Goal: Information Seeking & Learning: Check status

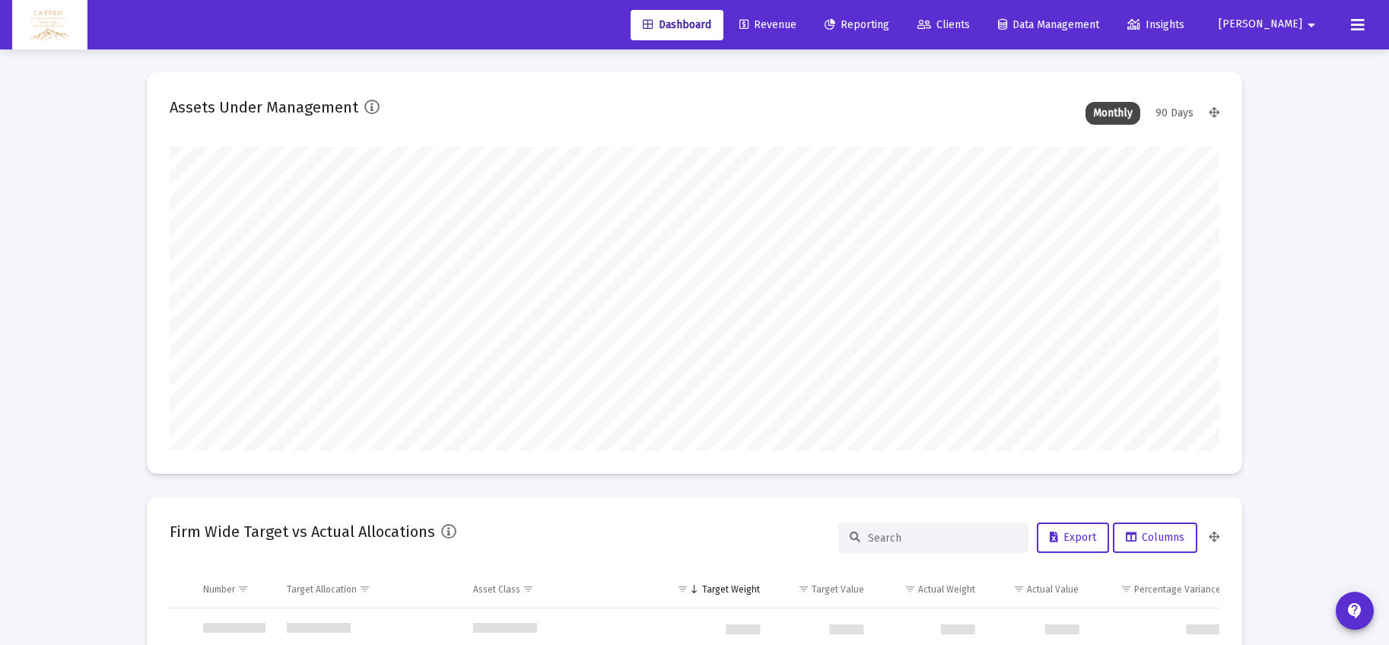
scroll to position [304, 565]
type input "[DATE]"
type input "5280-01-01"
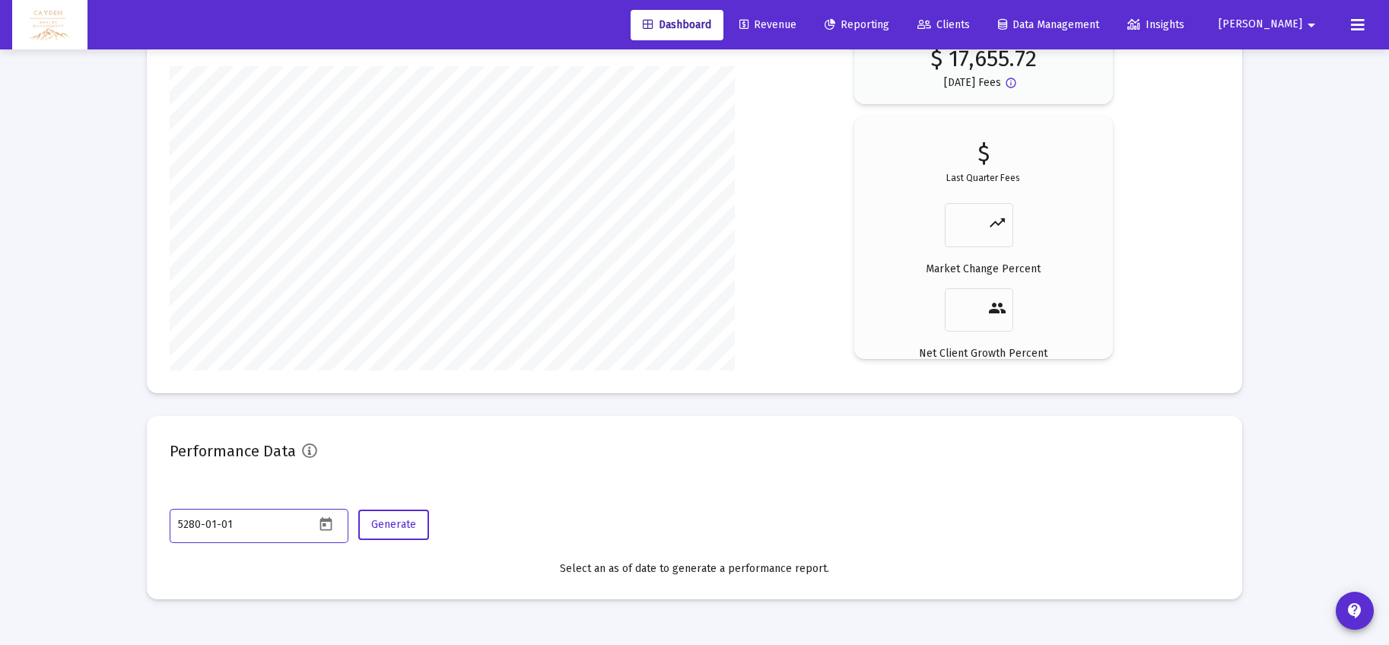
scroll to position [304, 491]
click at [889, 22] on span "Reporting" at bounding box center [857, 24] width 65 height 13
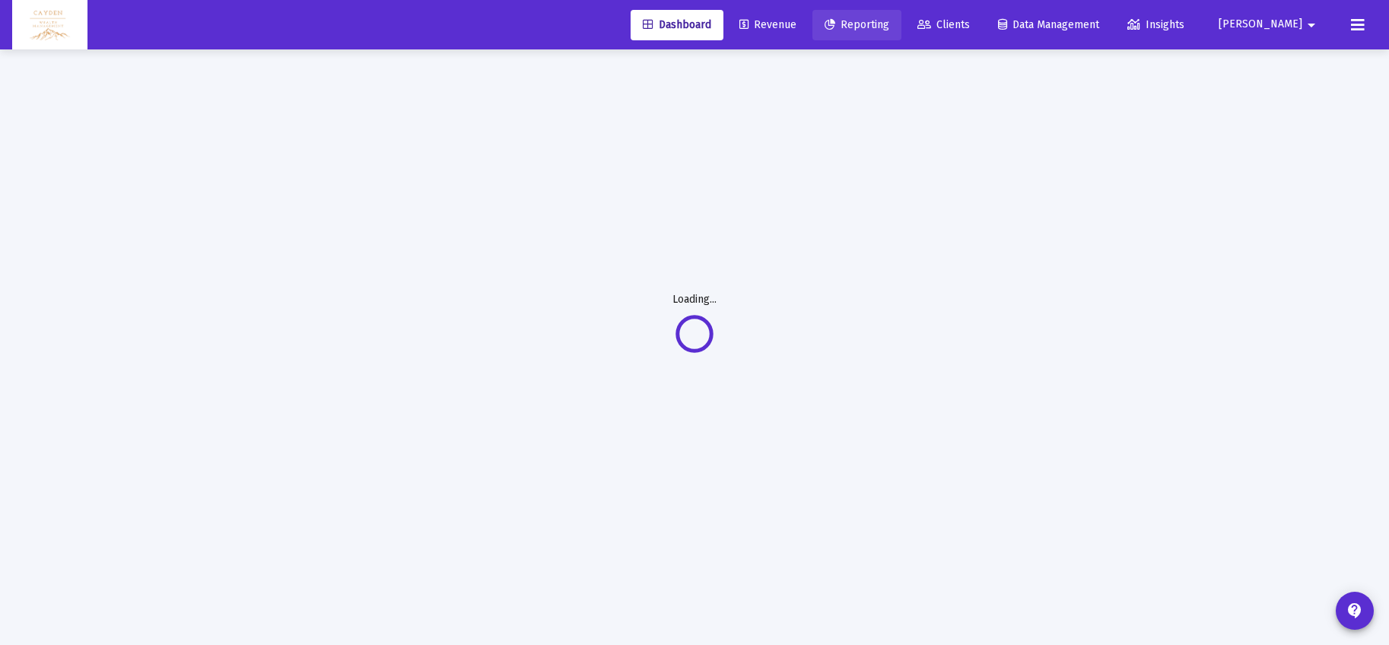
scroll to position [49, 0]
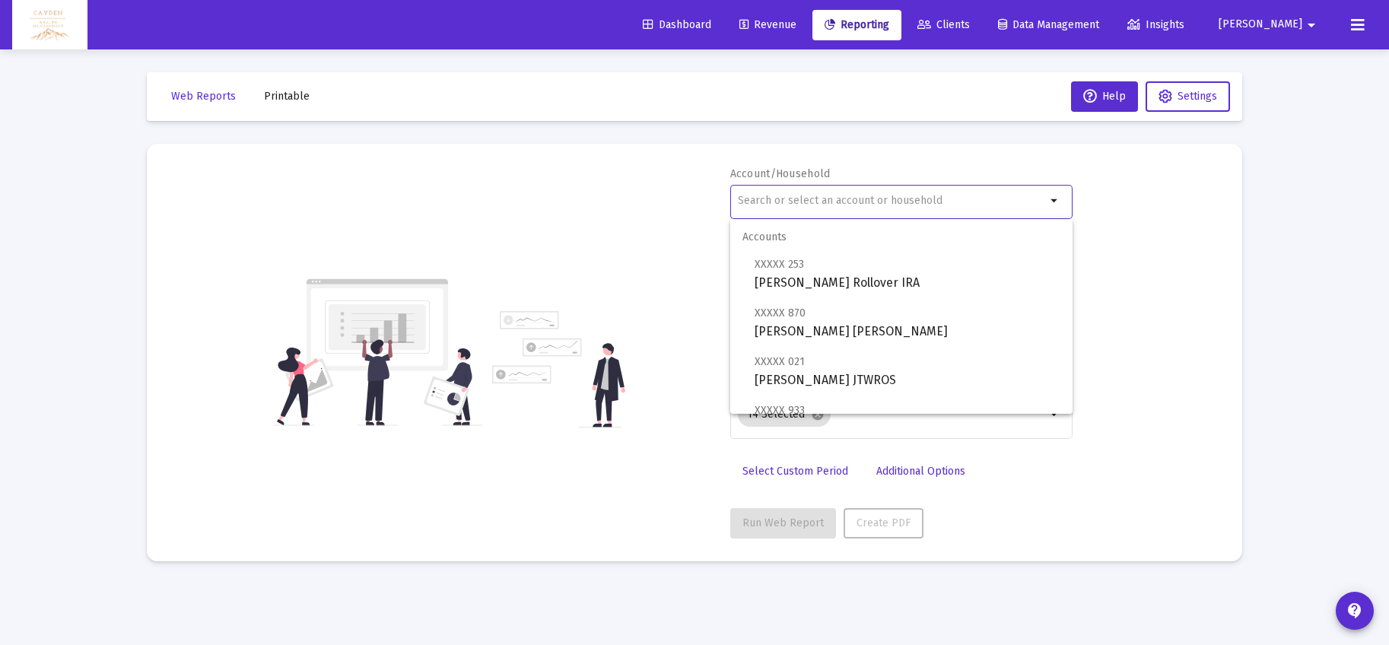
click at [823, 200] on input "text" at bounding box center [892, 201] width 308 height 12
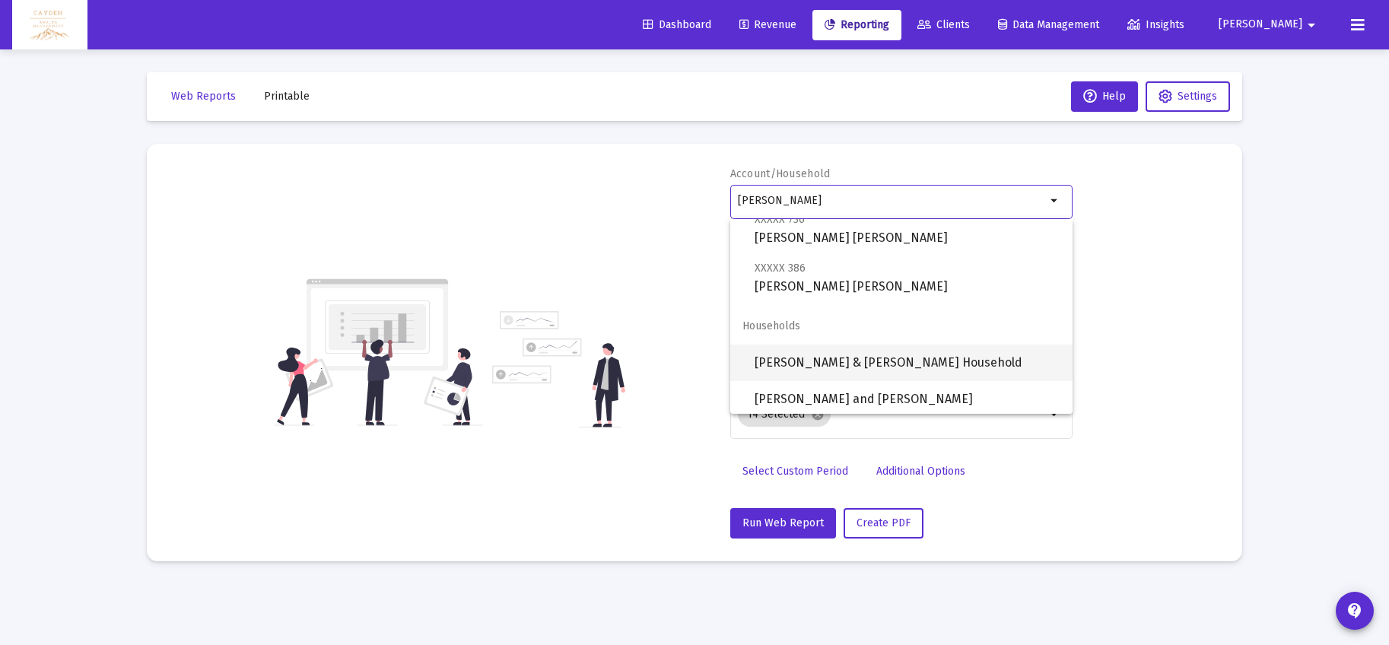
scroll to position [243, 0]
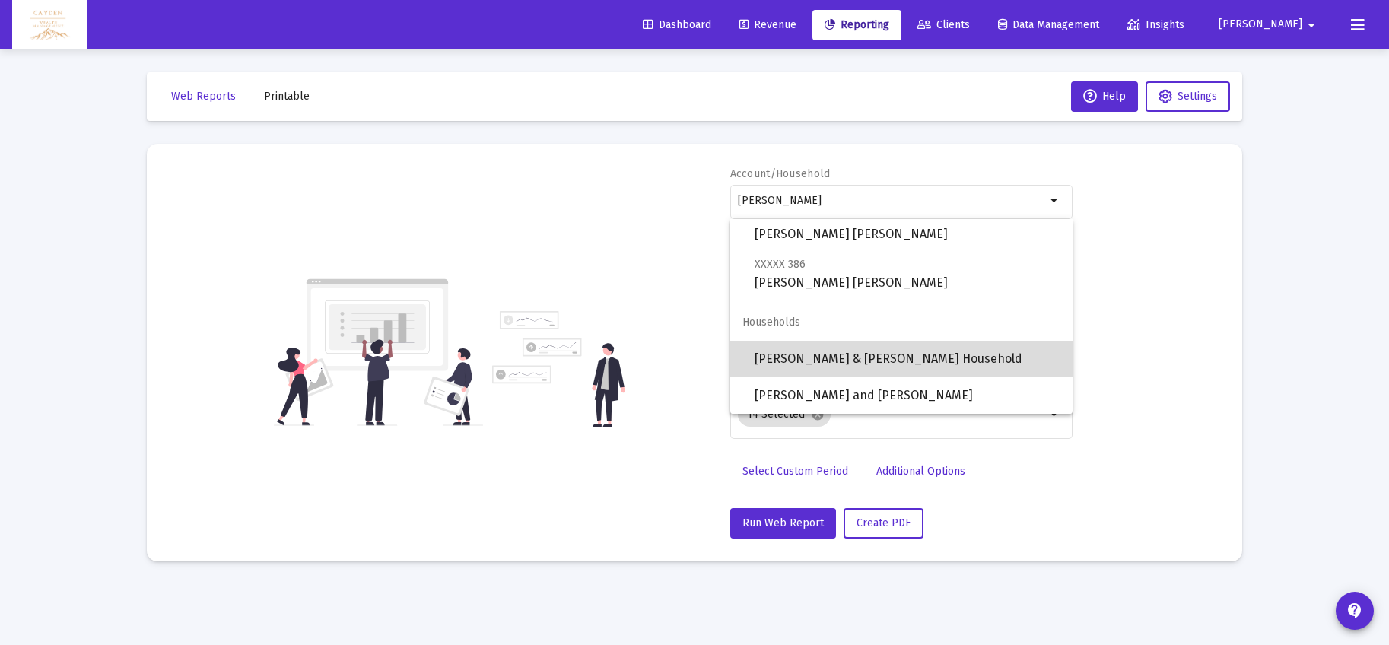
click at [834, 351] on span "[PERSON_NAME] & [PERSON_NAME] Household" at bounding box center [908, 359] width 306 height 37
type input "[PERSON_NAME] & [PERSON_NAME] Household"
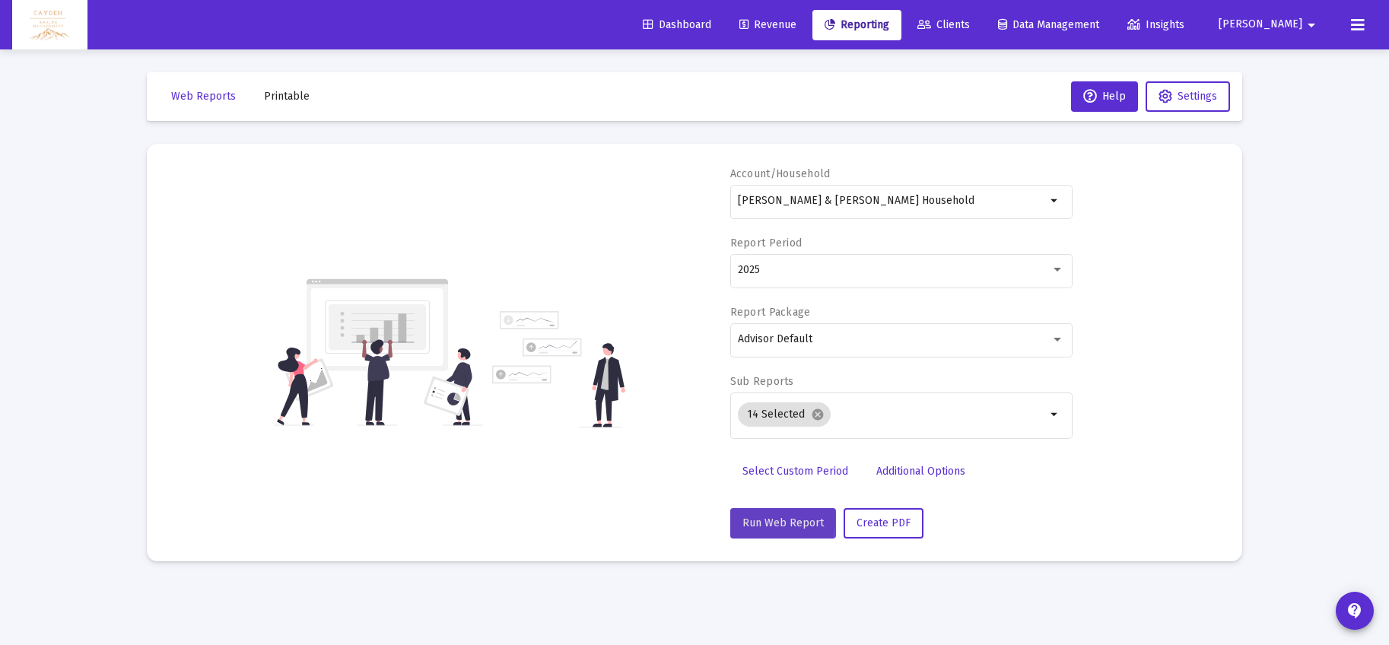
click at [765, 520] on span "Run Web Report" at bounding box center [783, 523] width 81 height 13
select select "View all"
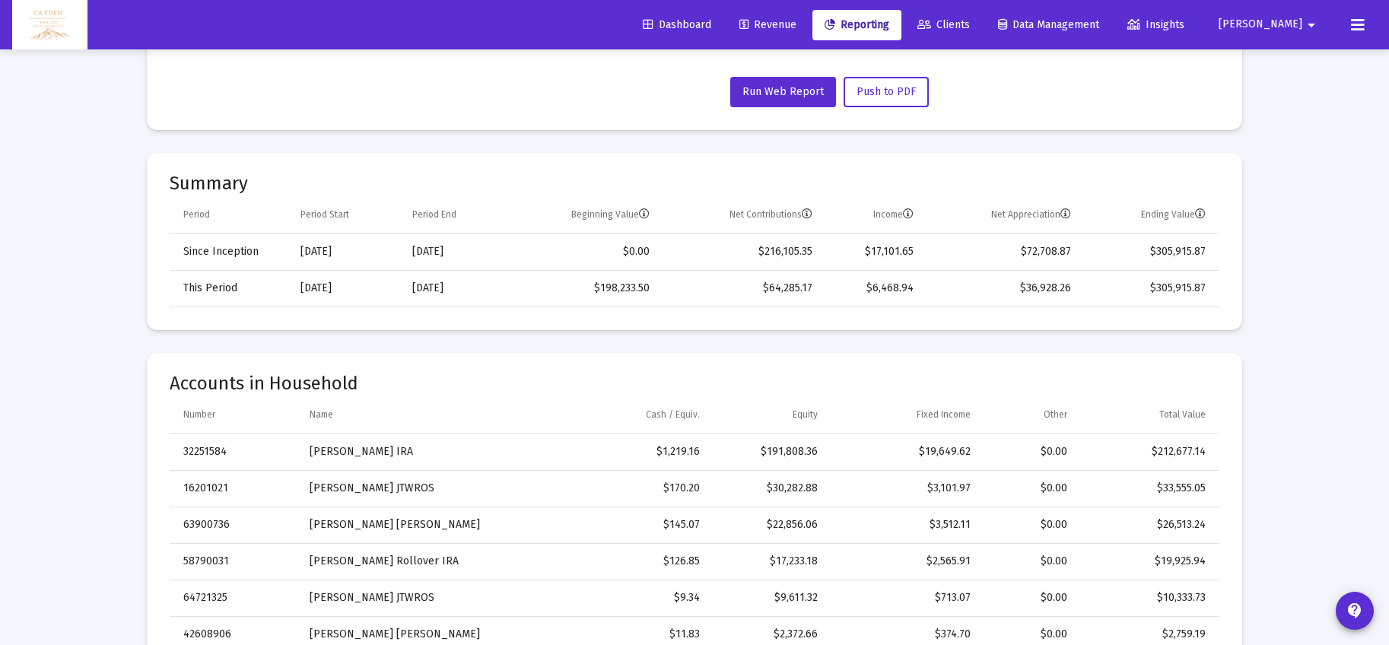
scroll to position [432, 0]
drag, startPoint x: 886, startPoint y: 256, endPoint x: 1027, endPoint y: 295, distance: 146.7
click at [1028, 295] on tbody "Since Inception Dec 31, 2019 Oct 1, 2025 $0.00 $216,105.35 $17,101.65 $72,708.8…" at bounding box center [695, 269] width 1050 height 73
drag, startPoint x: 1076, startPoint y: 295, endPoint x: 984, endPoint y: 296, distance: 92.1
click at [984, 296] on td "$36,928.26" at bounding box center [1002, 287] width 157 height 37
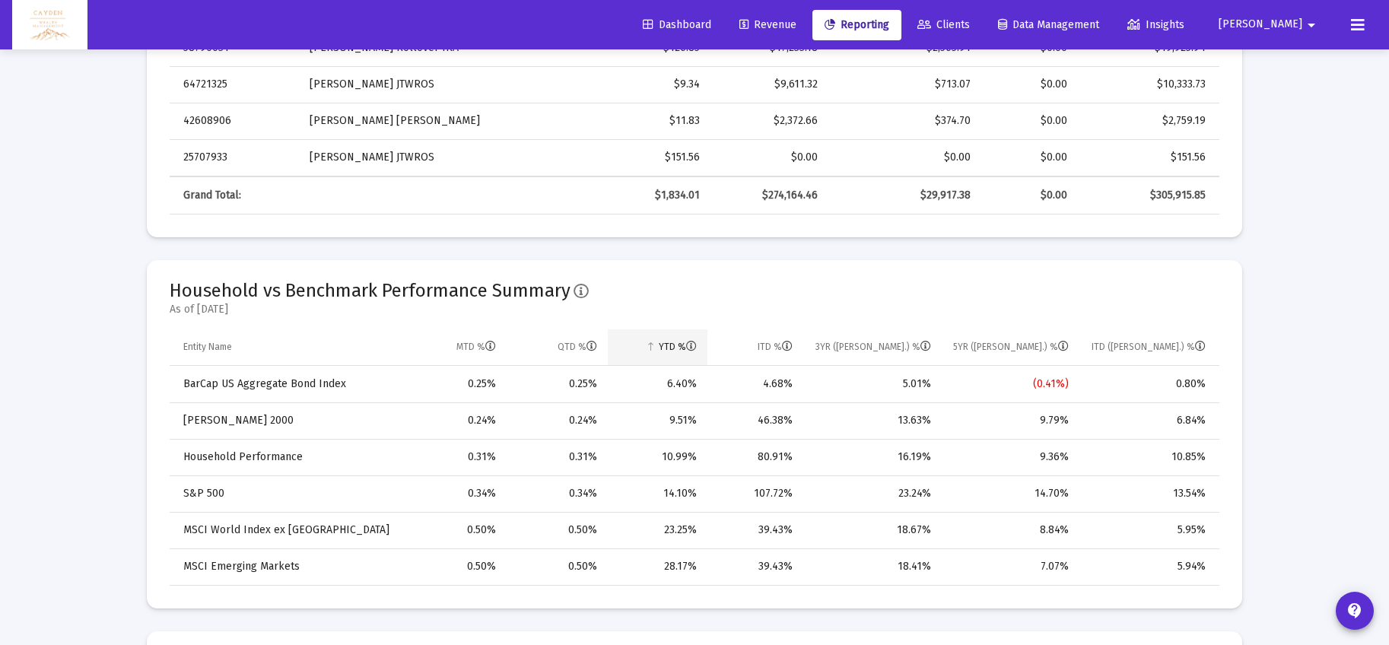
scroll to position [947, 0]
drag, startPoint x: 781, startPoint y: 453, endPoint x: 789, endPoint y: 453, distance: 8.4
click at [789, 453] on div "80.91%" at bounding box center [755, 454] width 75 height 15
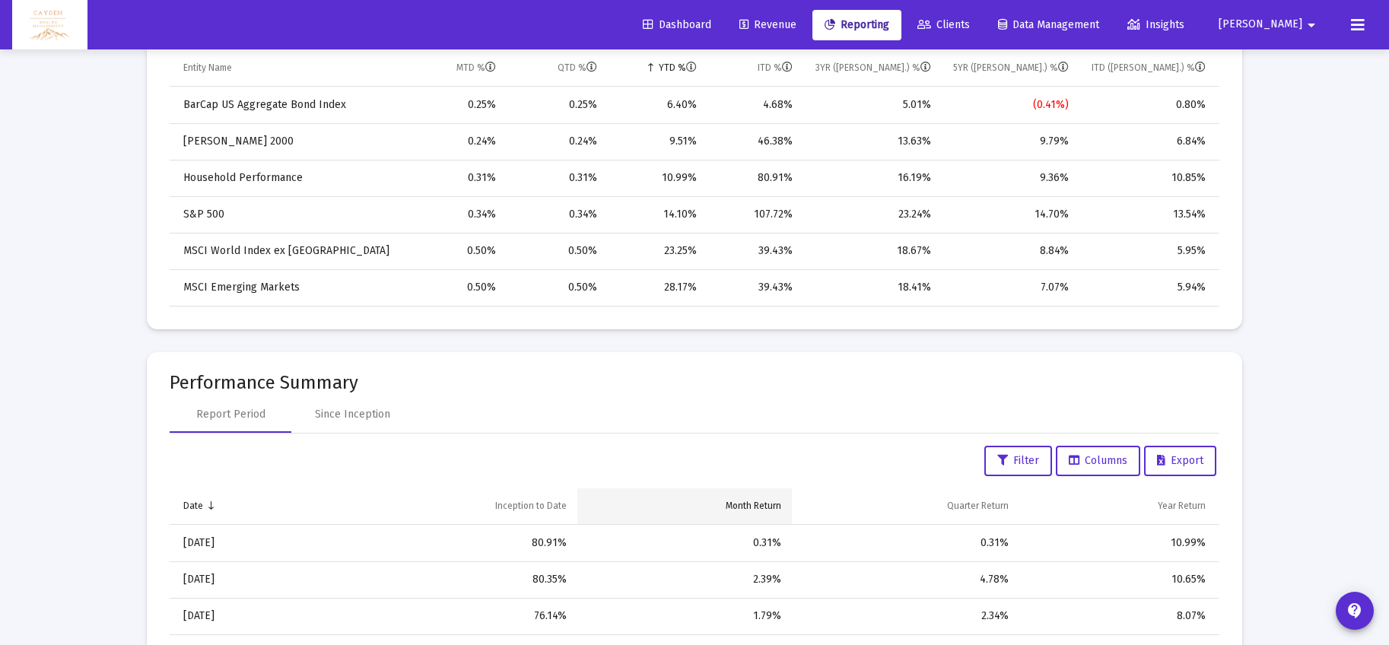
scroll to position [1225, 0]
click at [369, 415] on div "Since Inception" at bounding box center [352, 413] width 75 height 15
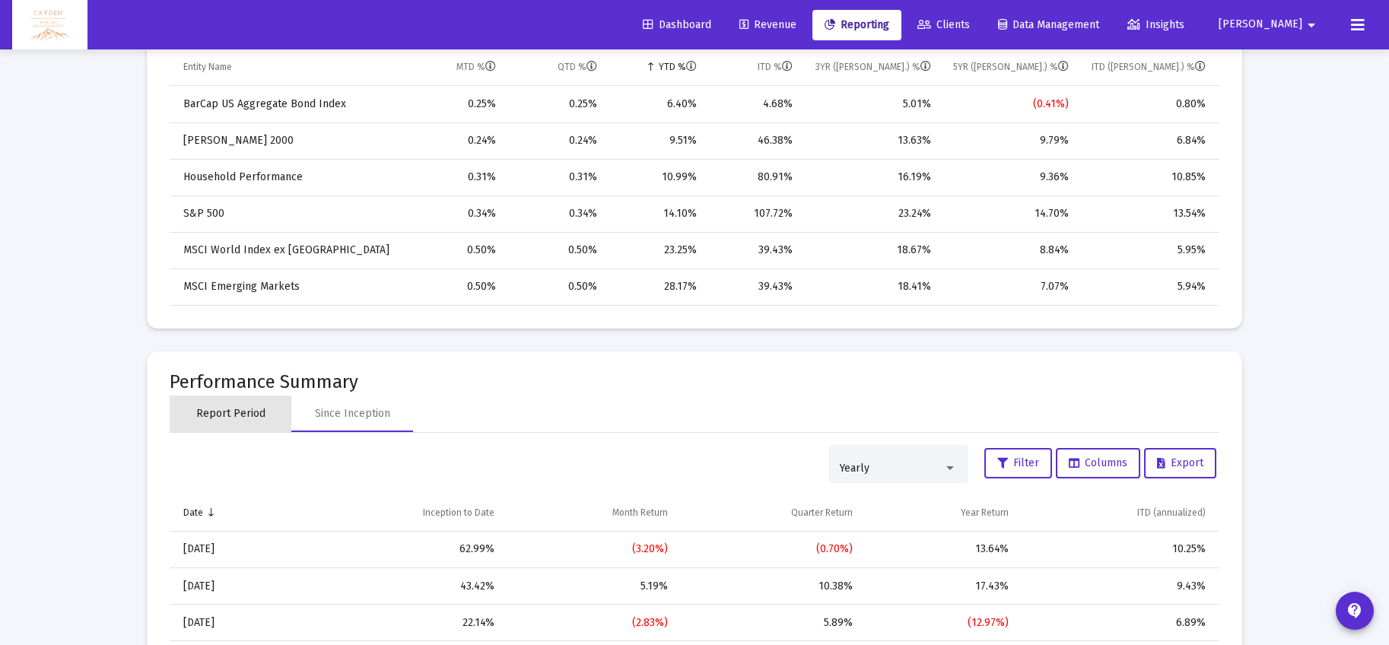
click at [244, 408] on div "Report Period" at bounding box center [230, 413] width 69 height 15
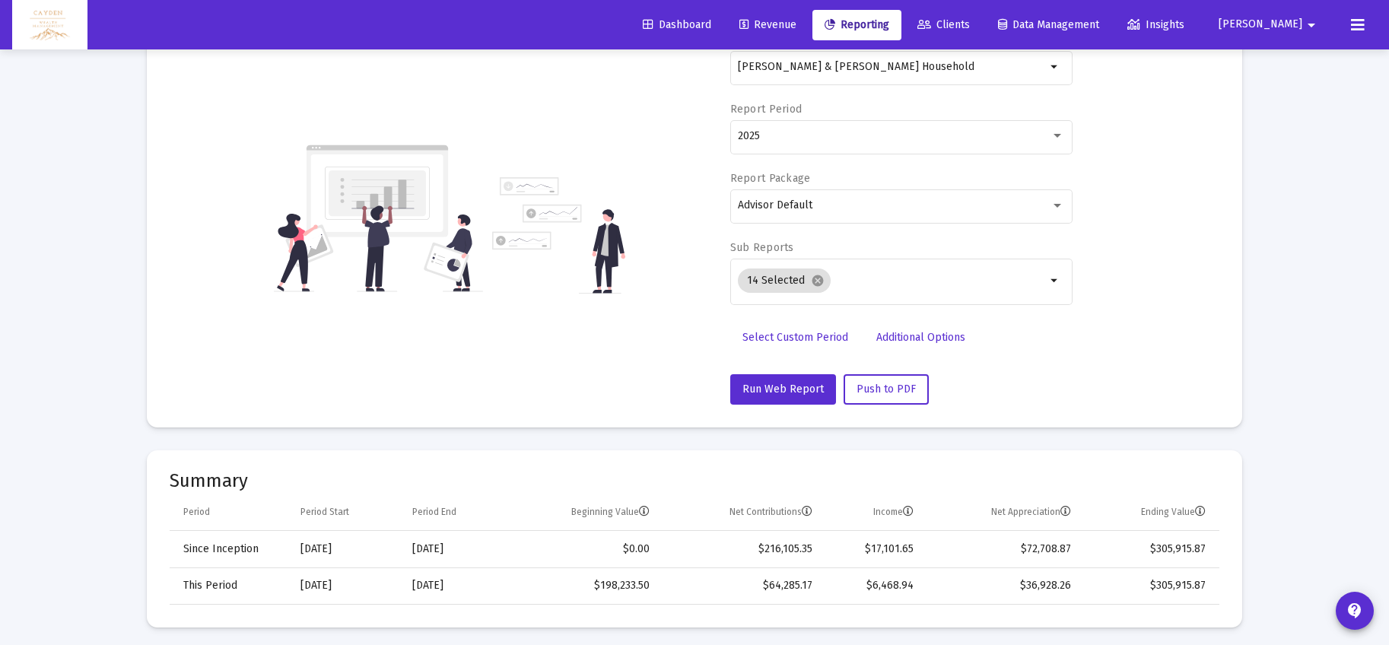
scroll to position [0, 0]
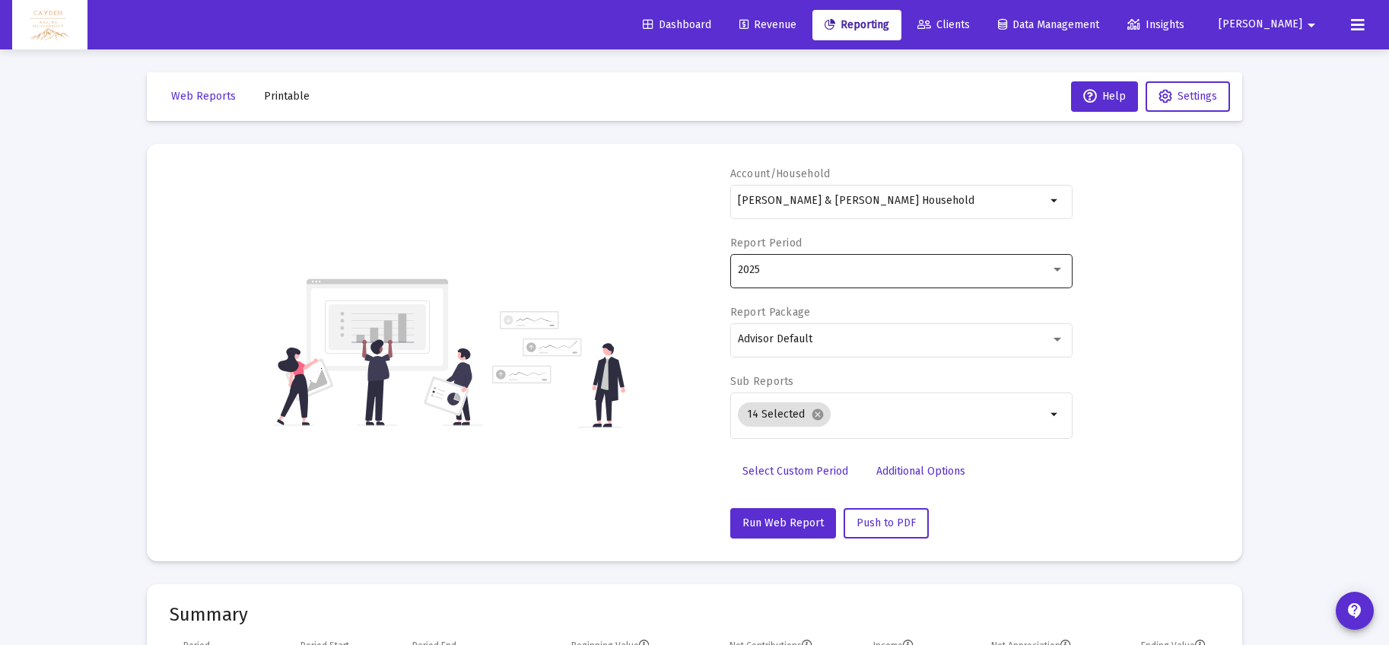
click at [831, 267] on div "2025" at bounding box center [894, 270] width 313 height 12
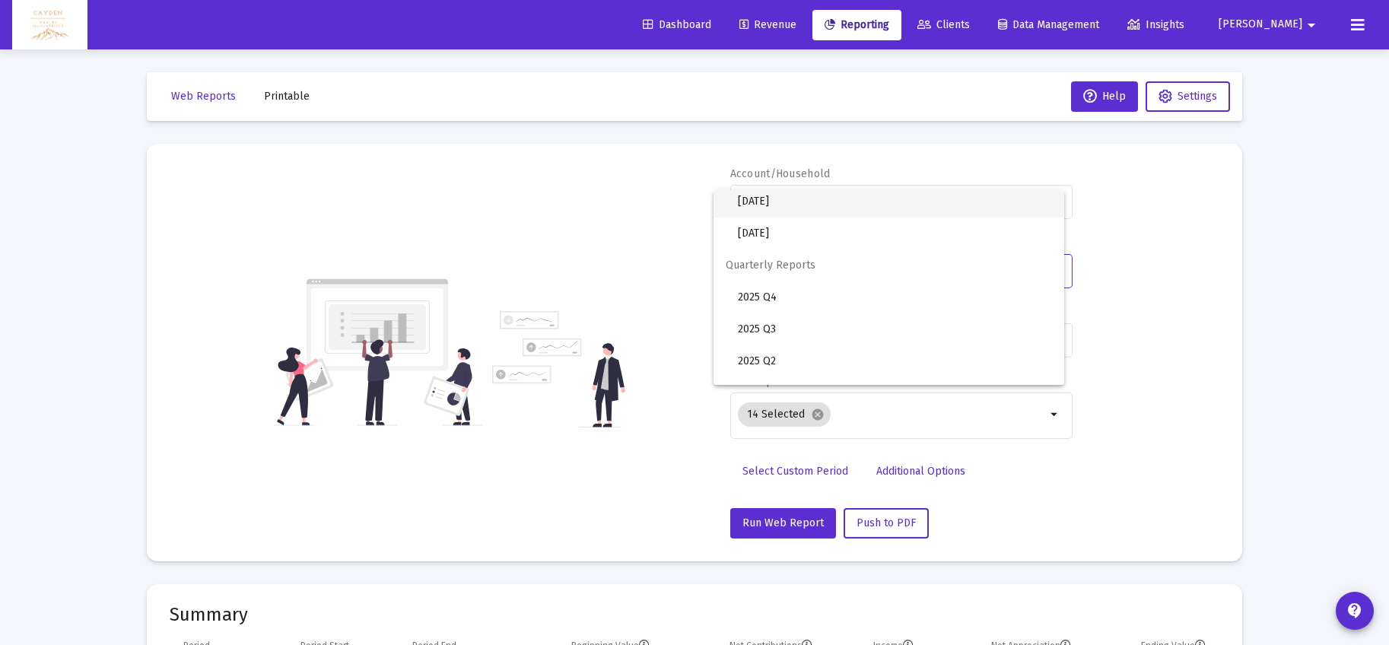
scroll to position [488, 0]
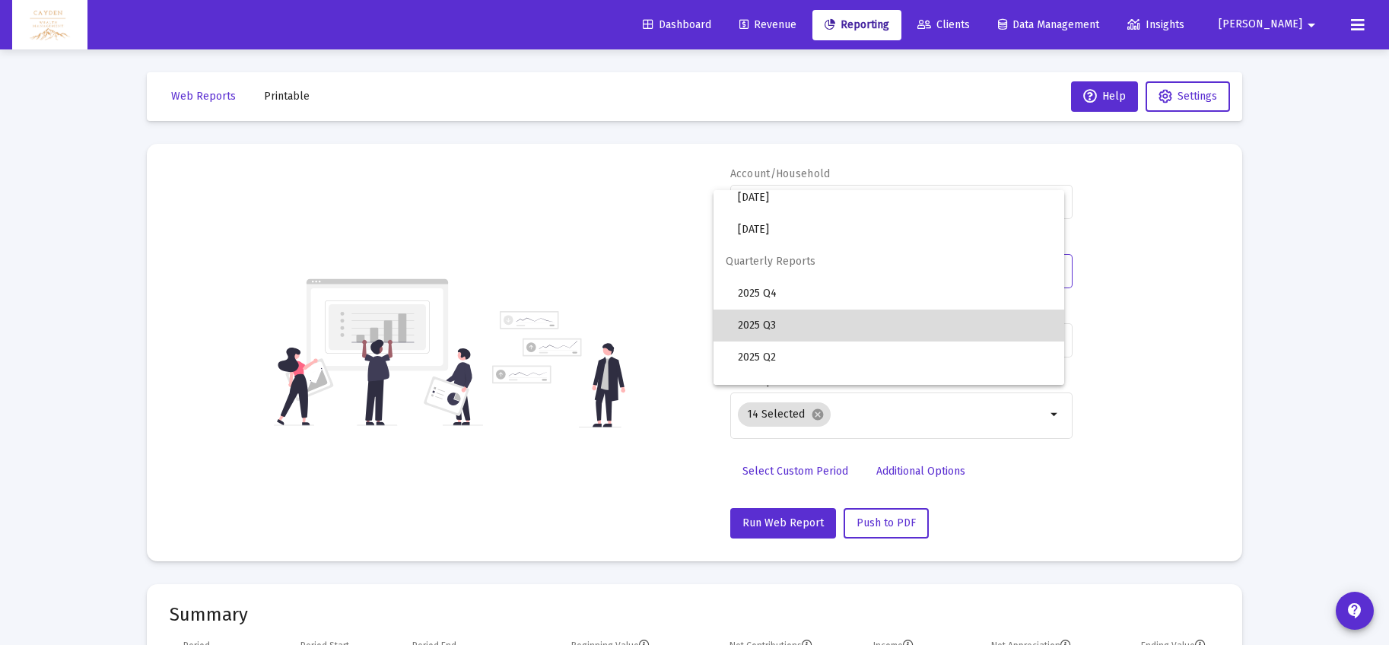
click at [791, 317] on span "2025 Q3" at bounding box center [895, 326] width 314 height 32
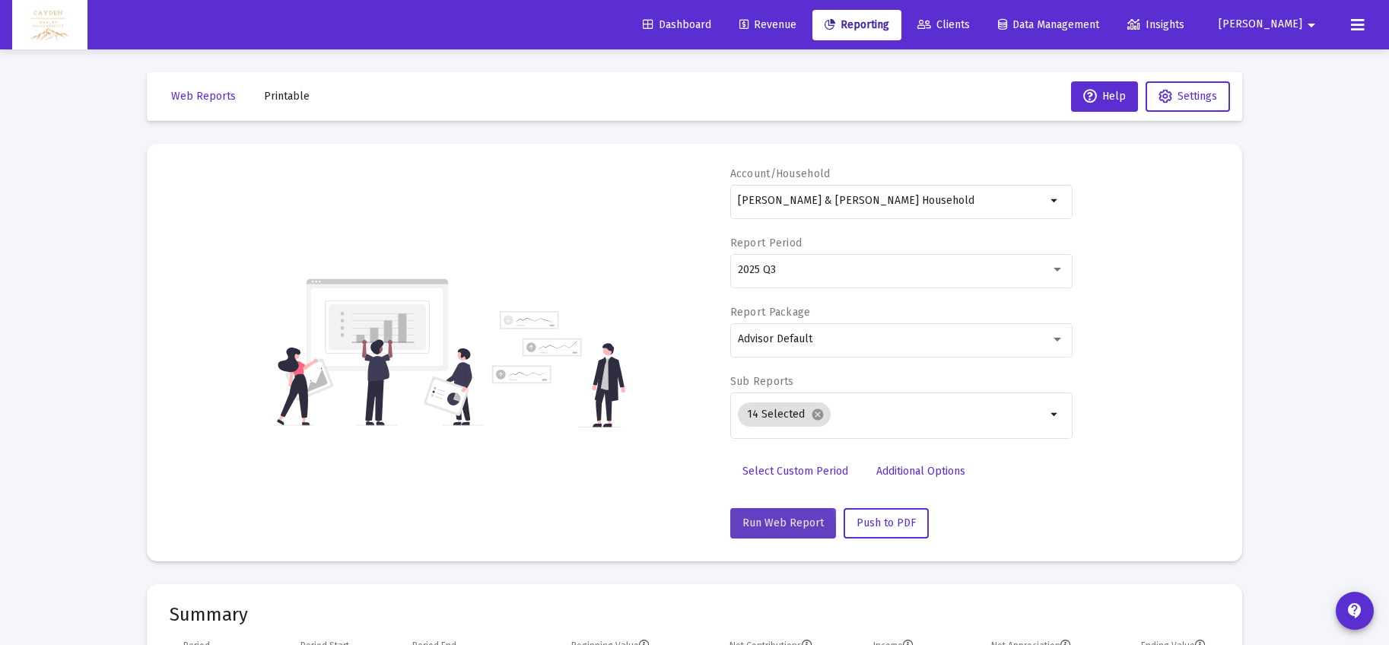
click at [765, 531] on button "Run Web Report" at bounding box center [783, 523] width 106 height 30
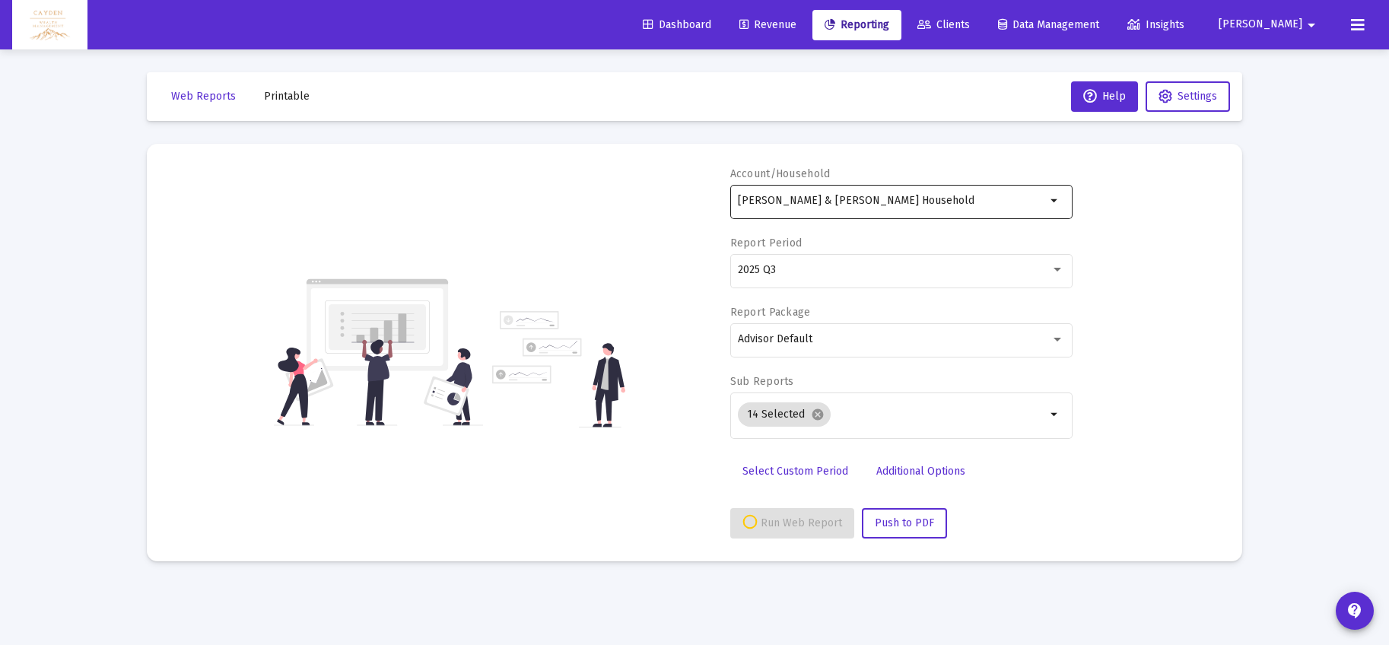
click at [807, 205] on input "[PERSON_NAME] & [PERSON_NAME] Household" at bounding box center [892, 201] width 308 height 12
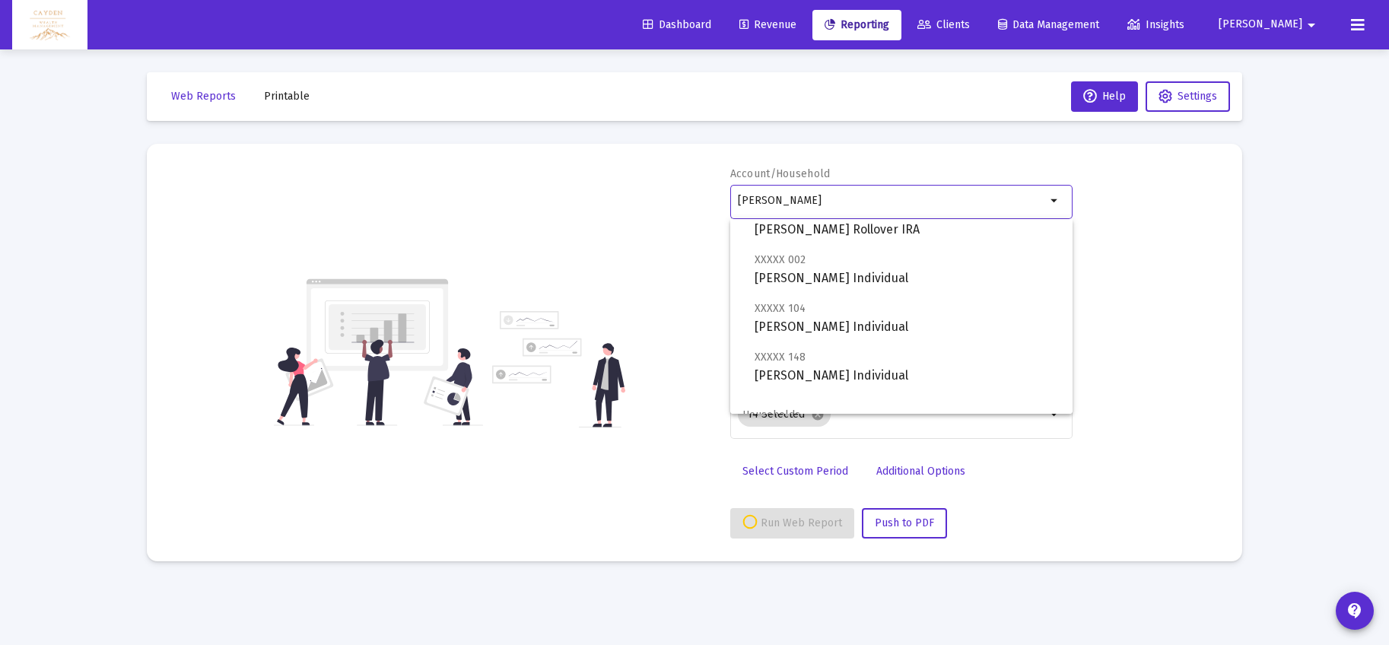
scroll to position [110, 0]
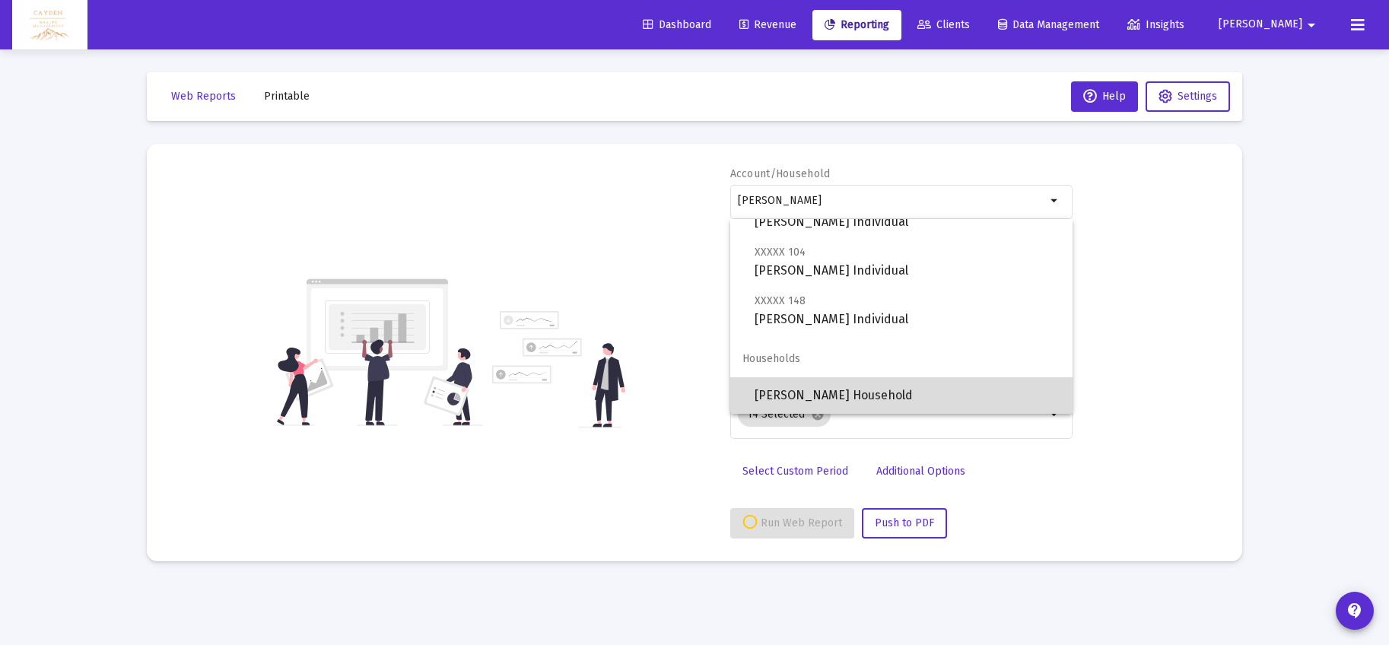
click at [835, 382] on span "[PERSON_NAME] Household" at bounding box center [908, 395] width 306 height 37
type input "[PERSON_NAME] Household"
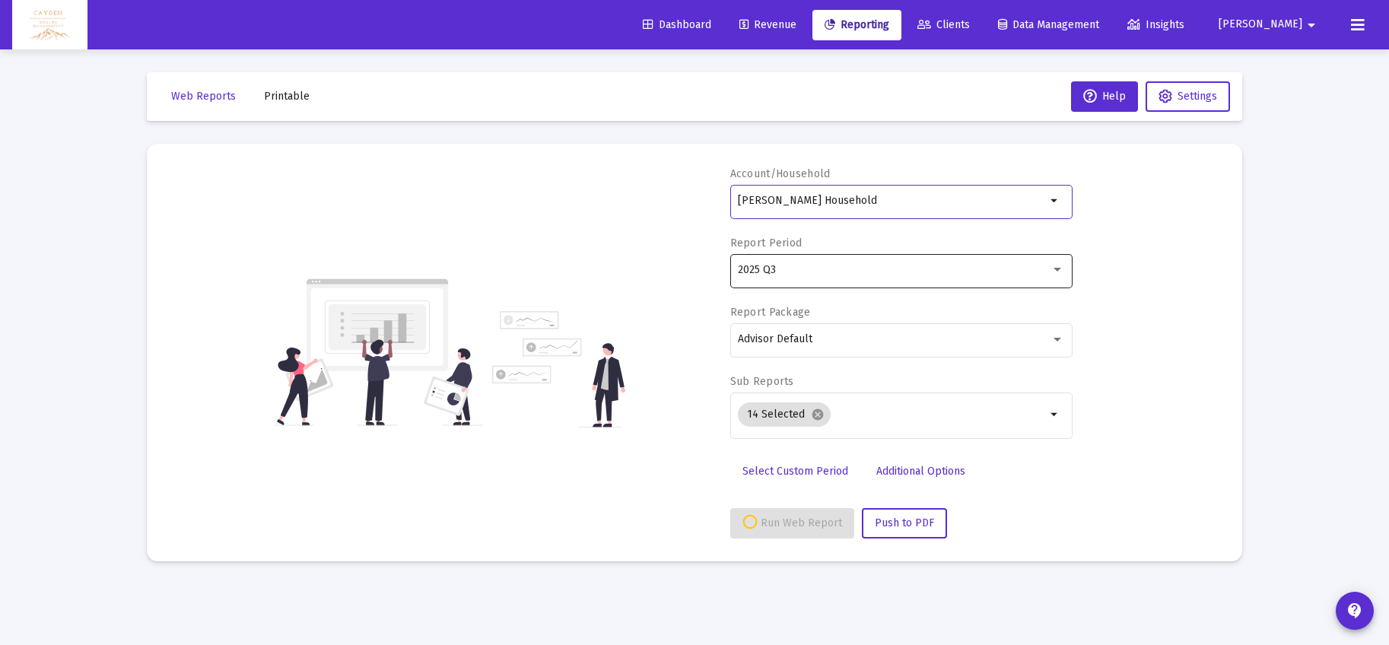
click at [810, 268] on div "2025 Q3" at bounding box center [894, 270] width 313 height 12
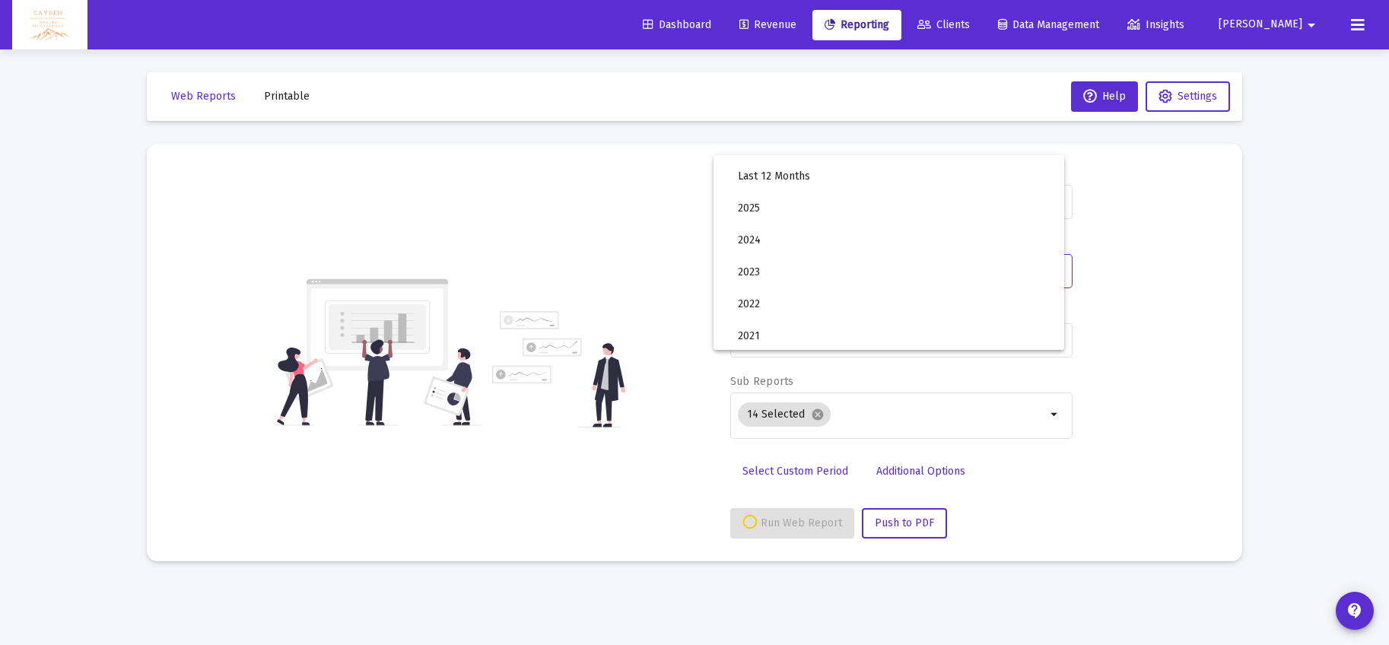
scroll to position [19, 0]
click at [831, 29] on div at bounding box center [694, 322] width 1389 height 645
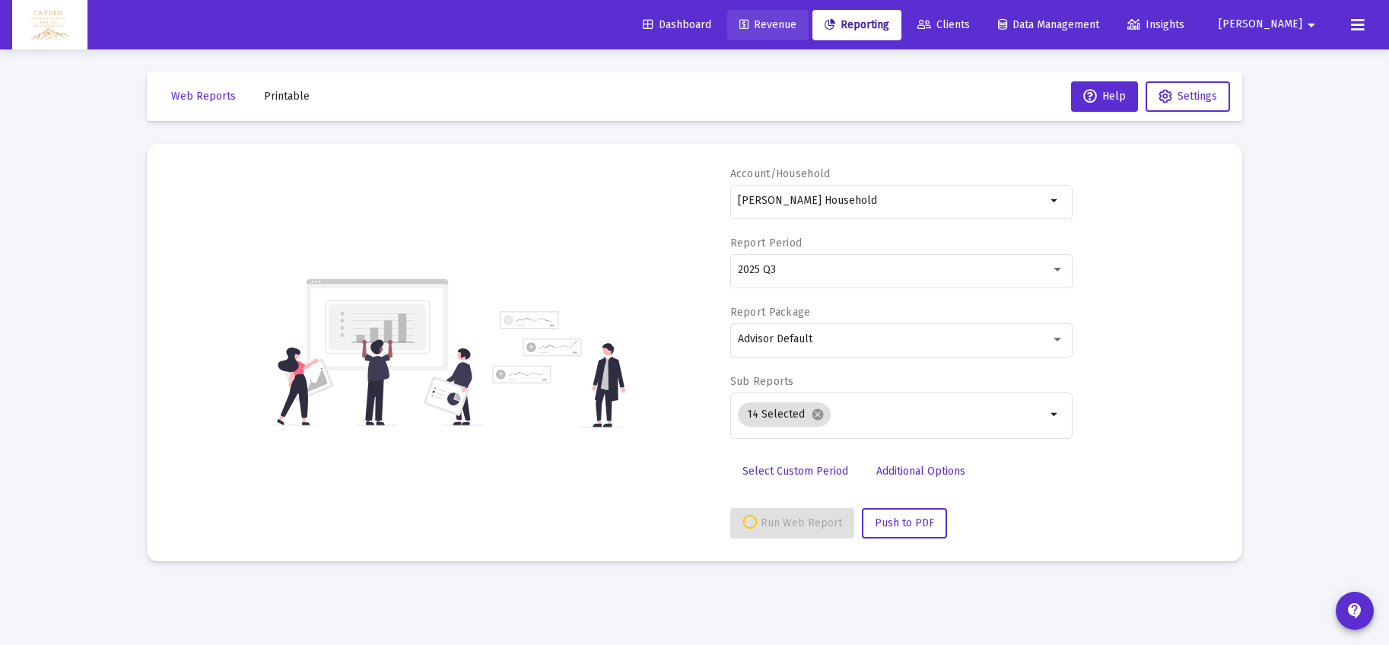
click at [797, 23] on span "Revenue" at bounding box center [768, 24] width 57 height 13
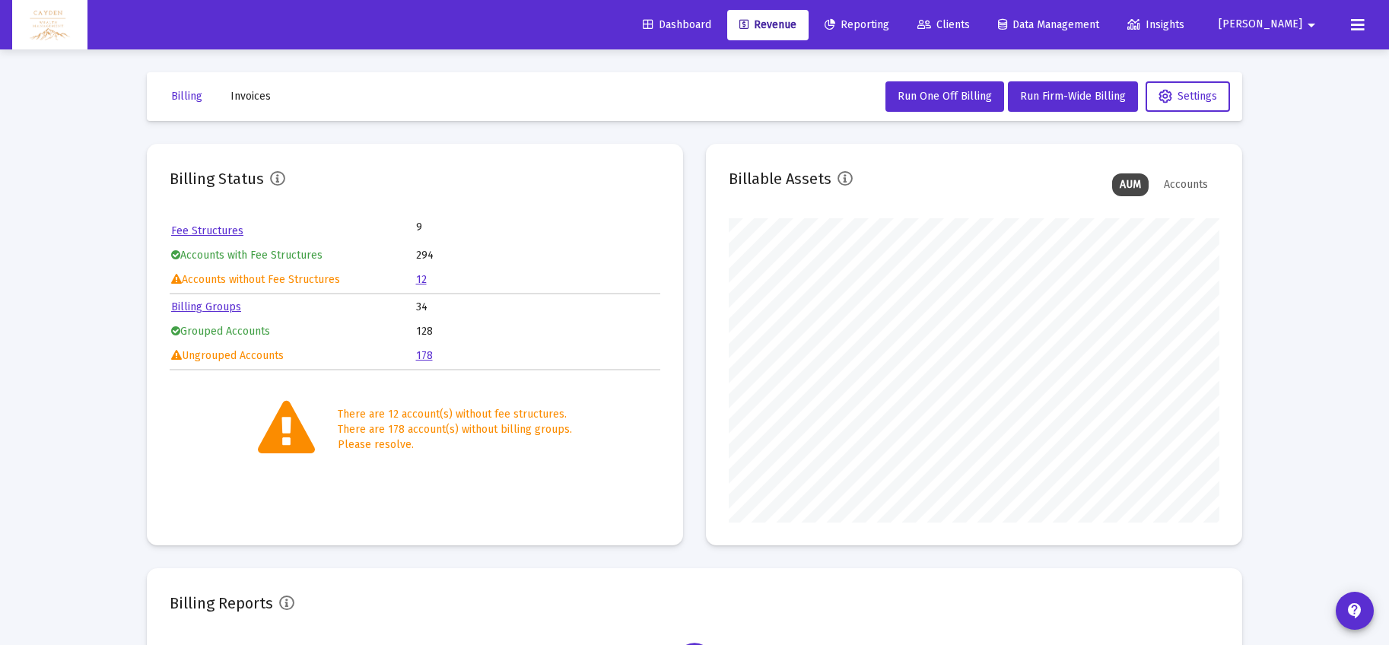
scroll to position [304, 491]
click at [889, 21] on span "Reporting" at bounding box center [857, 24] width 65 height 13
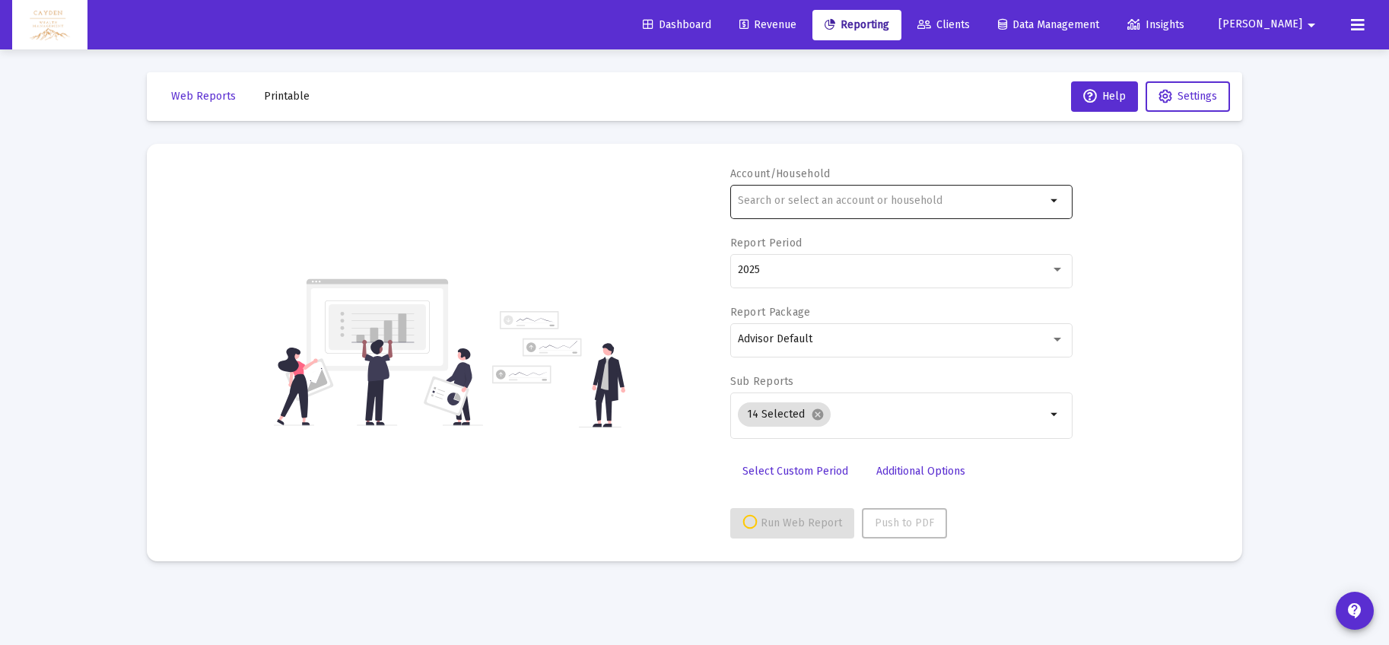
click at [847, 214] on div at bounding box center [892, 200] width 308 height 37
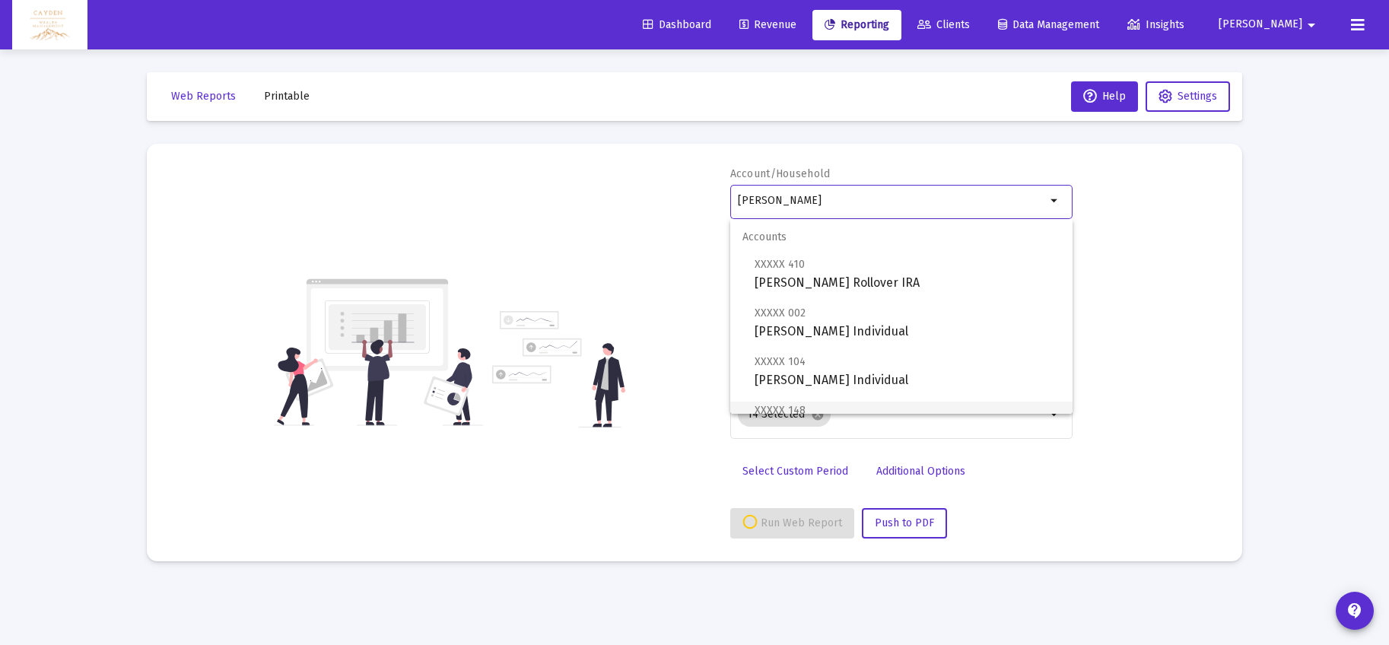
scroll to position [110, 0]
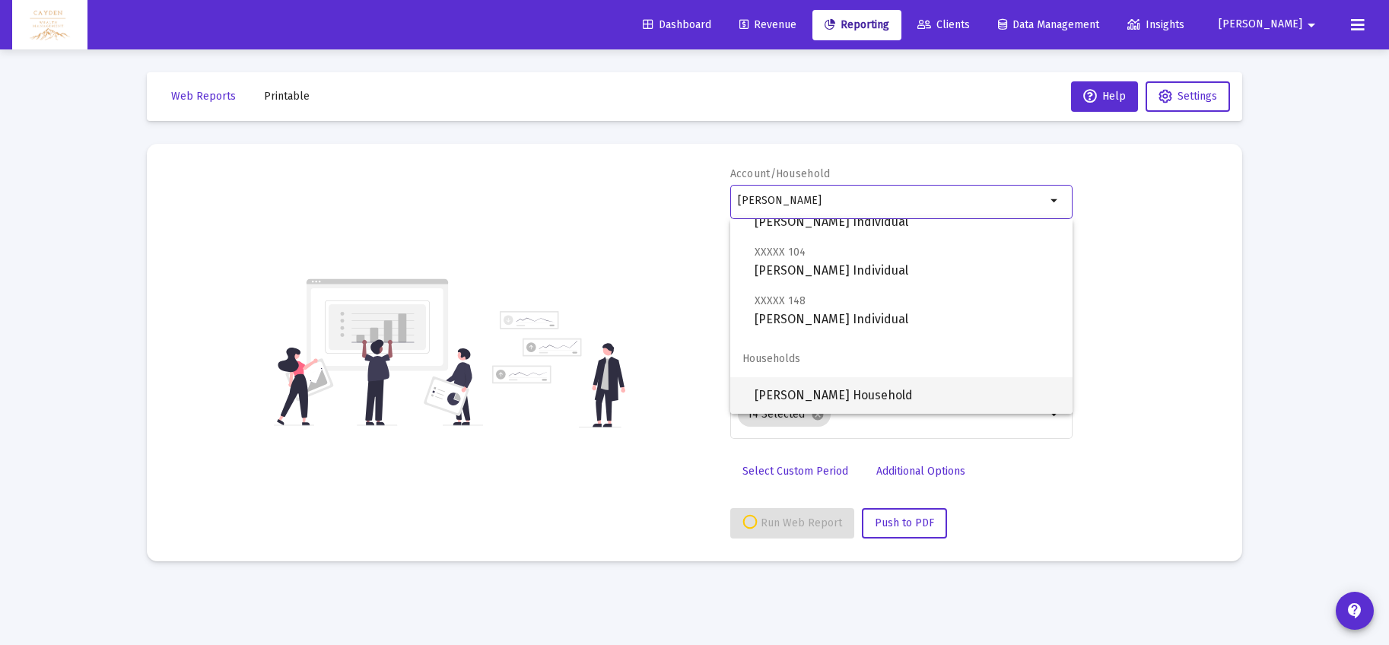
click at [826, 385] on span "[PERSON_NAME] Household" at bounding box center [908, 395] width 306 height 37
type input "[PERSON_NAME] Household"
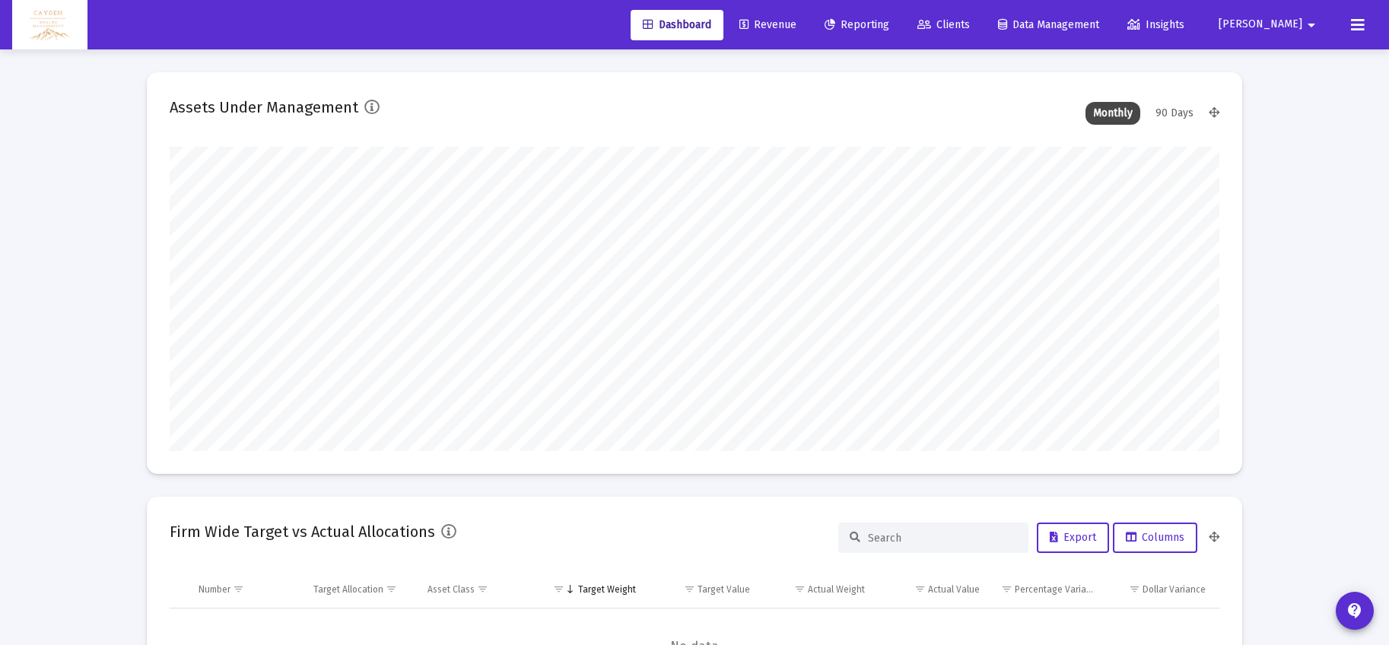
scroll to position [304, 1050]
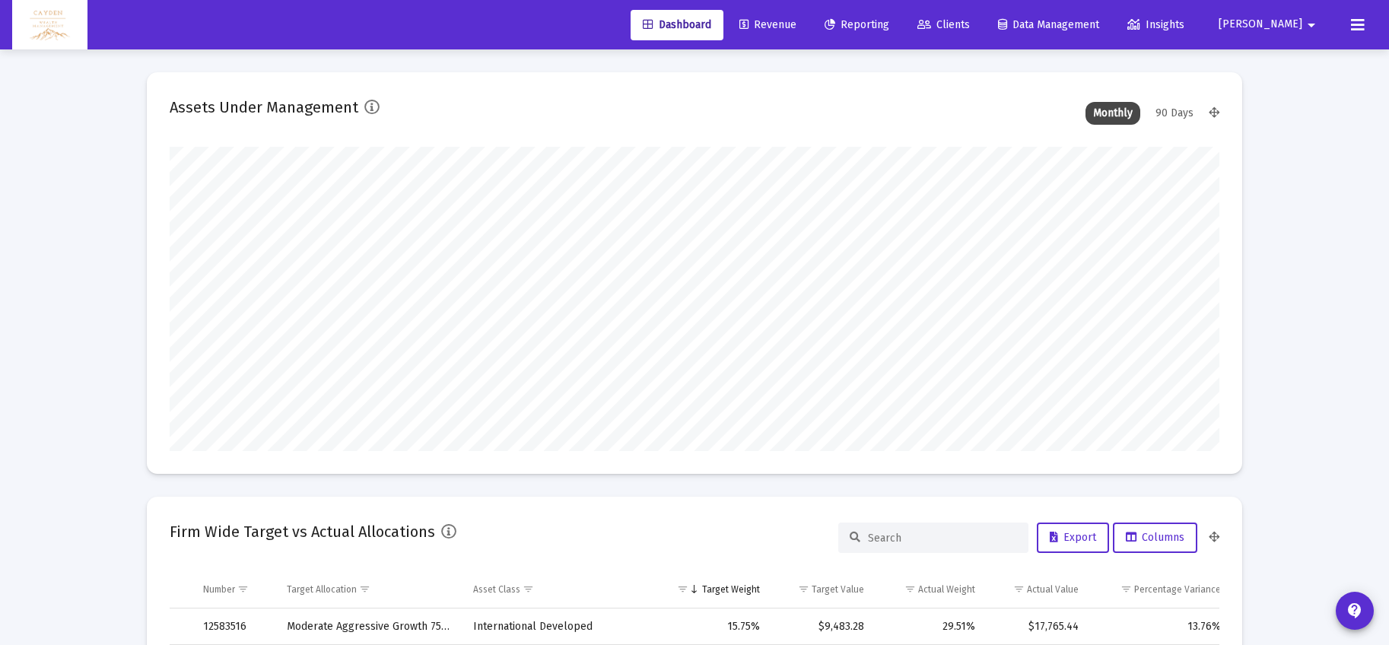
type input "5280-01-01"
type input "[DATE]"
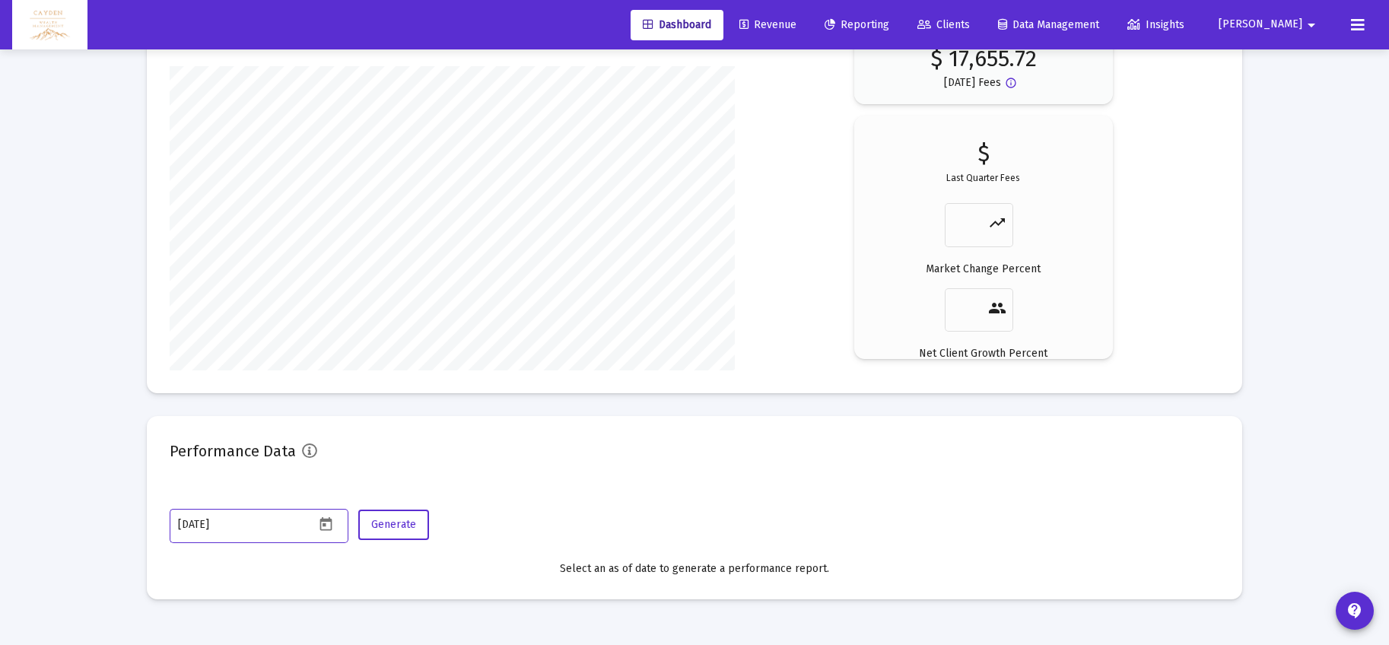
scroll to position [304, 491]
click at [797, 25] on span "Revenue" at bounding box center [768, 24] width 57 height 13
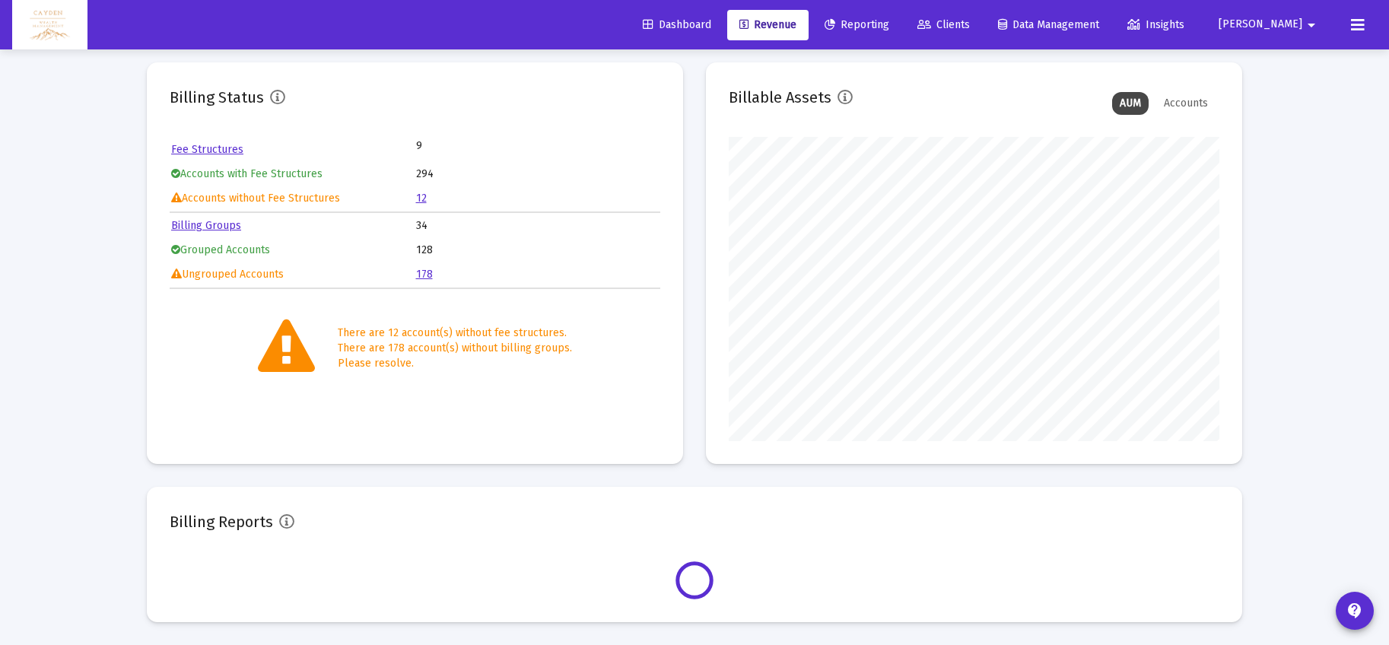
scroll to position [304, 491]
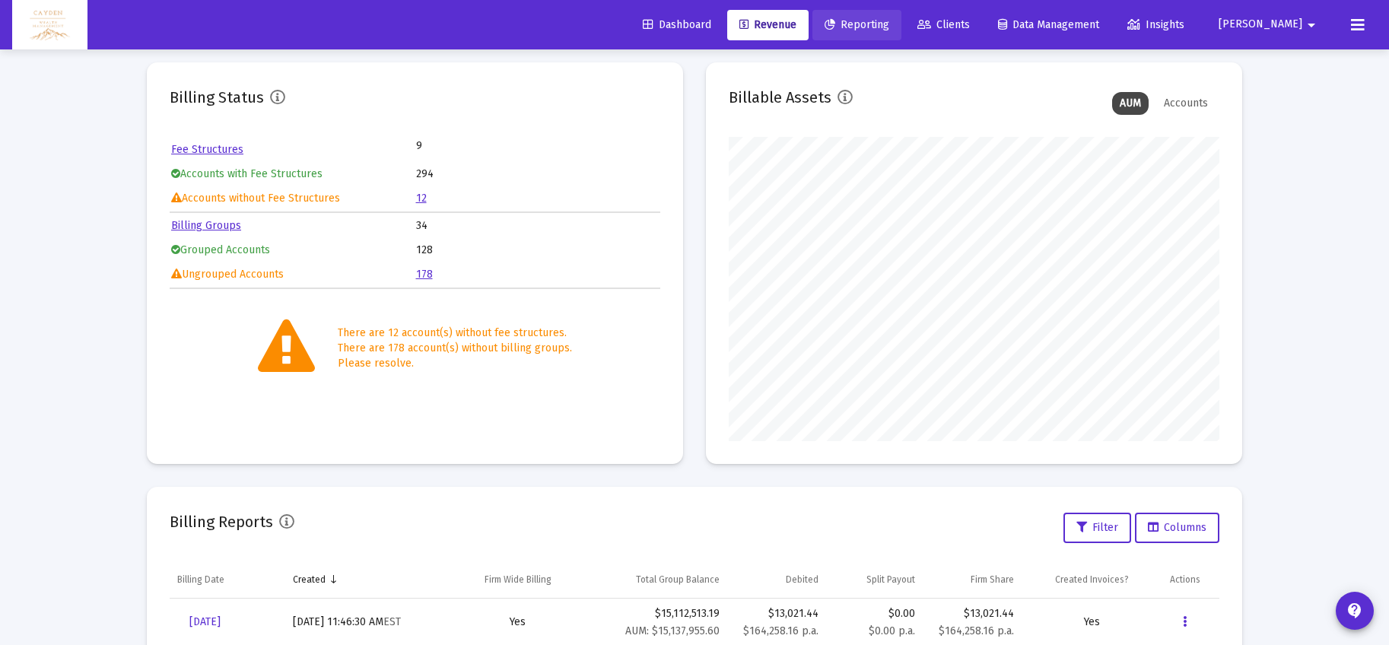
click at [889, 23] on span "Reporting" at bounding box center [857, 24] width 65 height 13
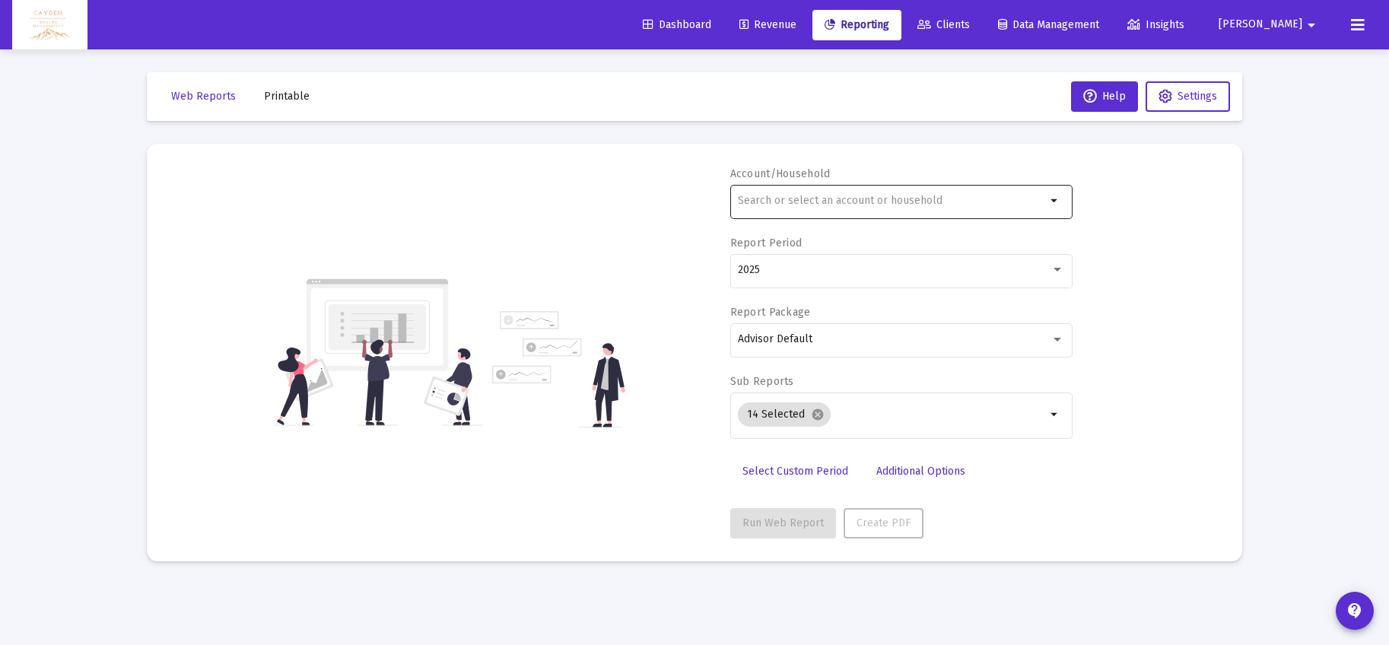
click at [850, 204] on input "text" at bounding box center [892, 201] width 308 height 12
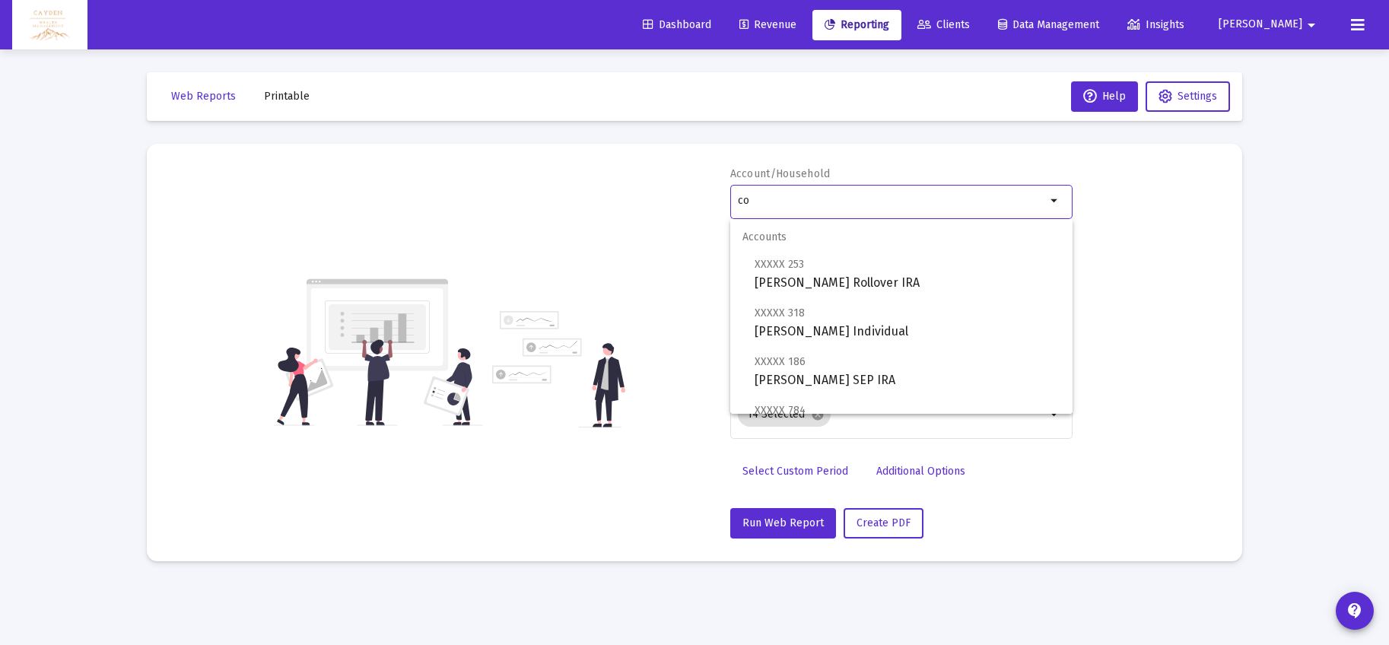
type input "c"
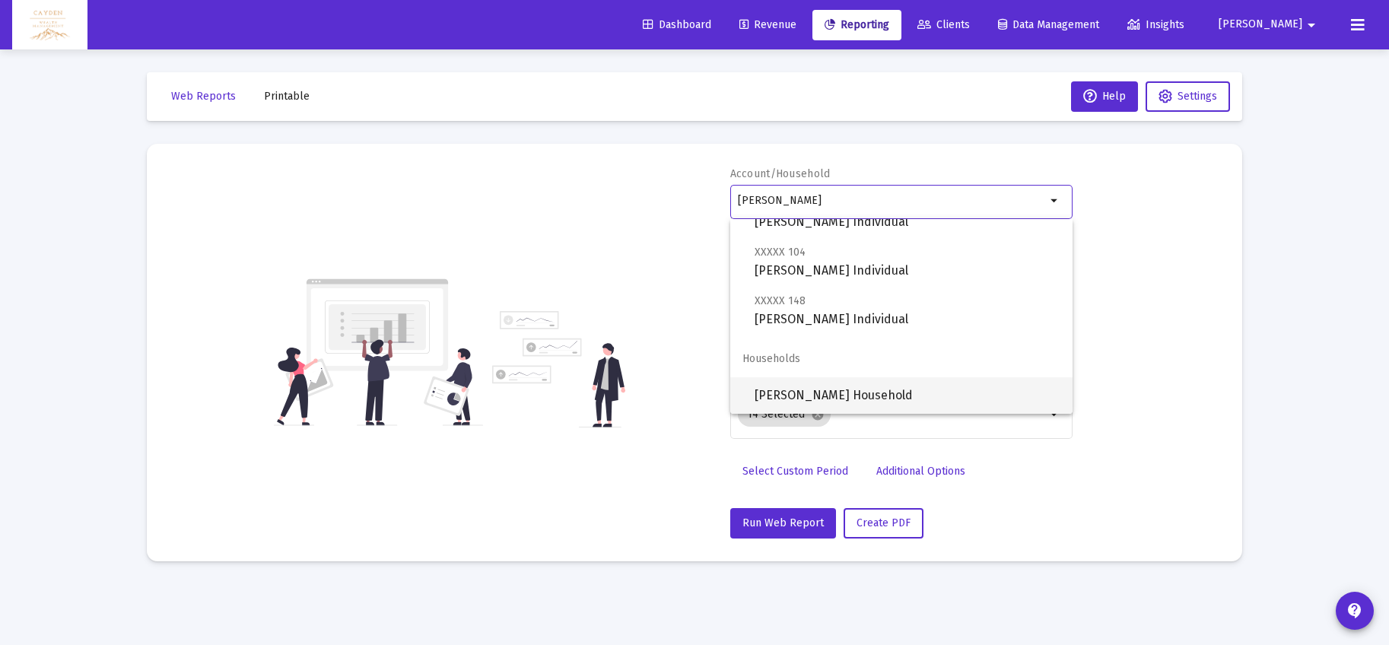
click at [841, 399] on span "[PERSON_NAME] Household" at bounding box center [908, 395] width 306 height 37
type input "[PERSON_NAME] Household"
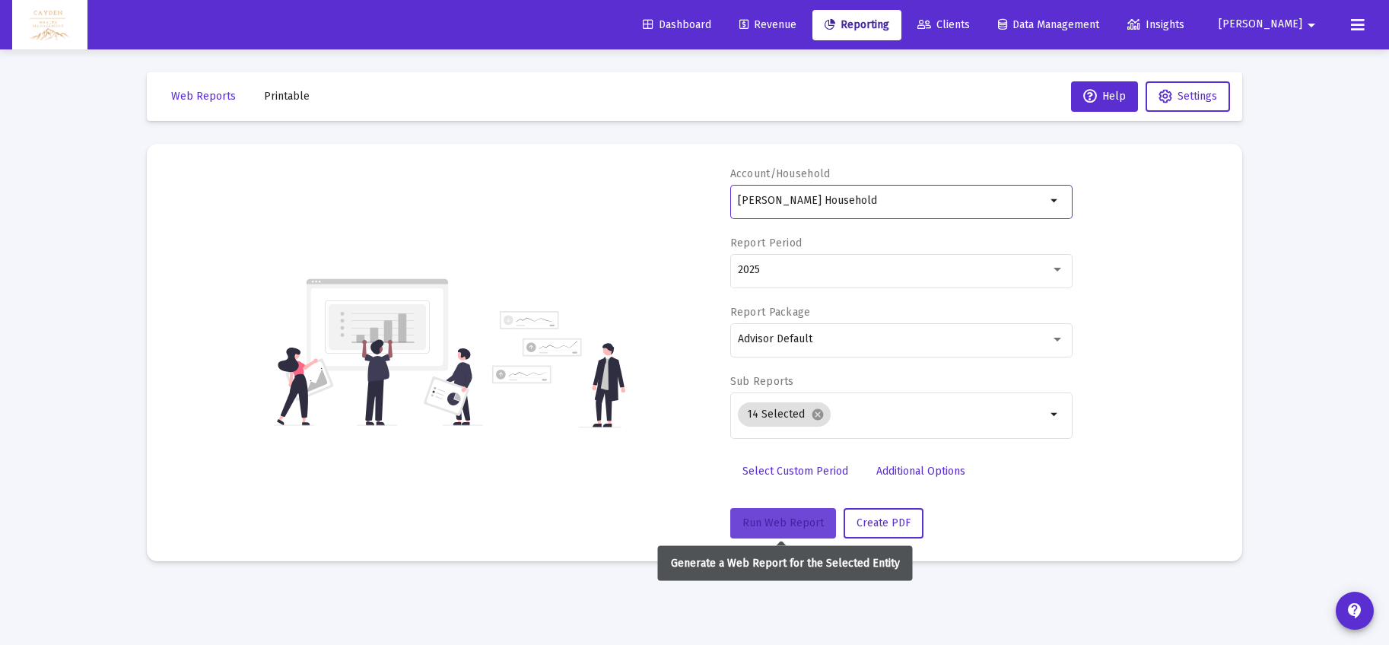
click at [788, 523] on span "Run Web Report" at bounding box center [783, 523] width 81 height 13
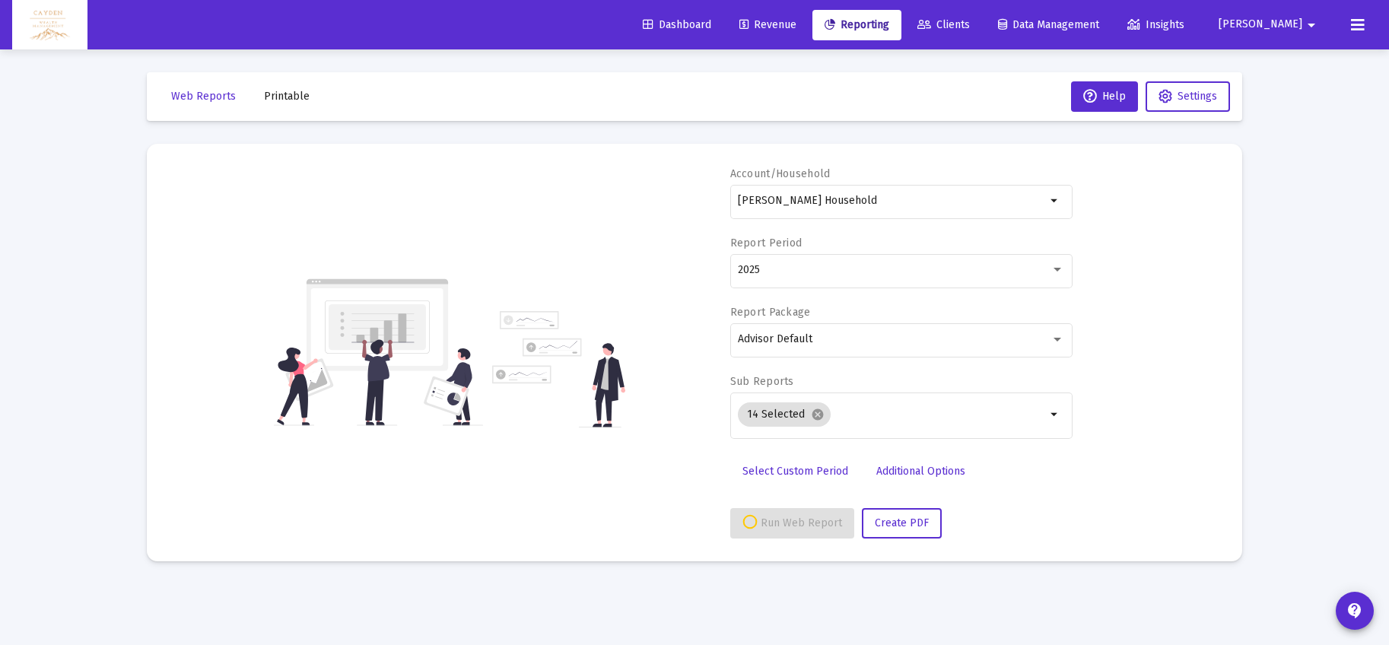
select select "View all"
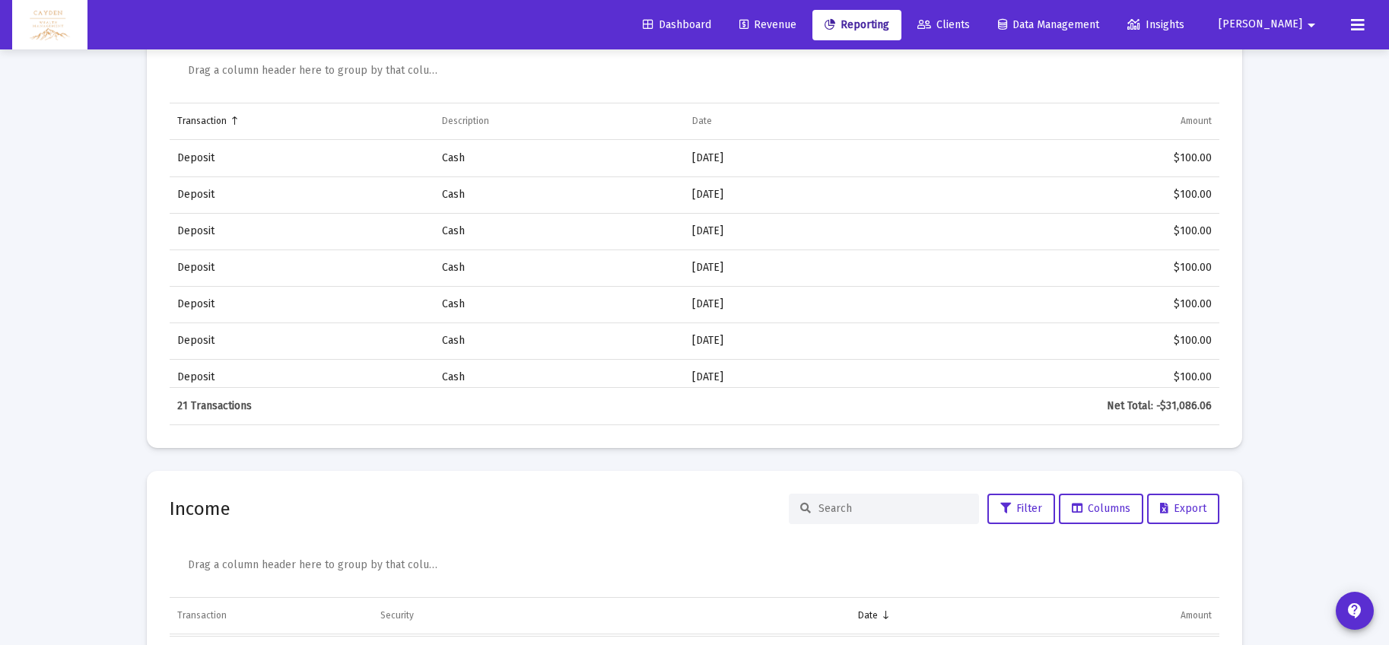
scroll to position [4816, 0]
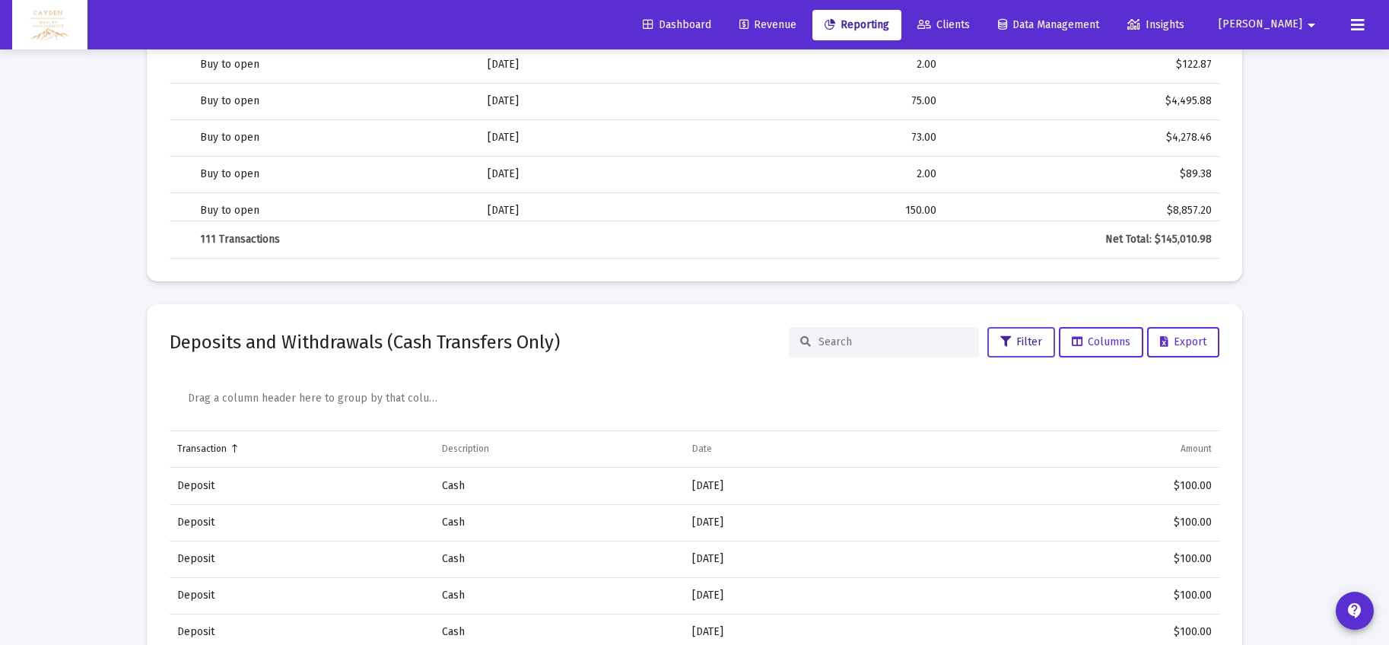
click at [1021, 348] on span "Filter" at bounding box center [1022, 342] width 42 height 13
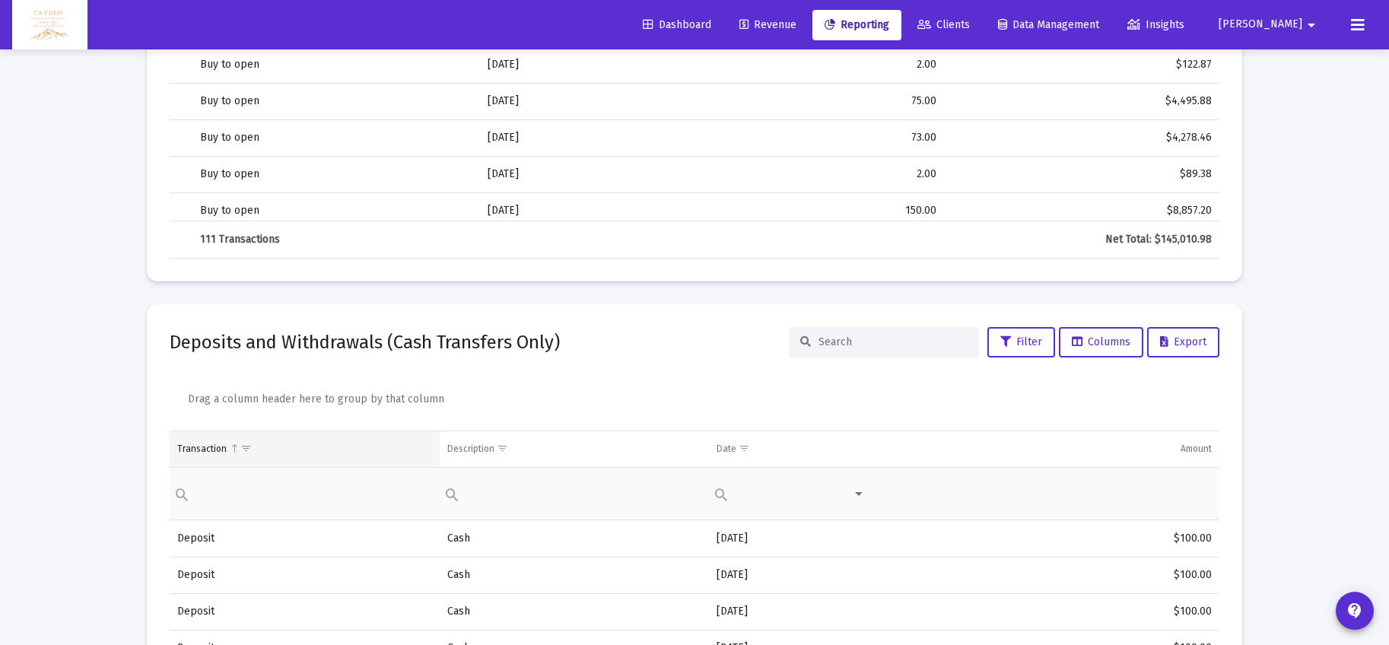
click at [212, 447] on div "Transaction" at bounding box center [201, 449] width 49 height 12
click at [243, 450] on span "Show filter options for column 'Transaction'" at bounding box center [245, 448] width 11 height 11
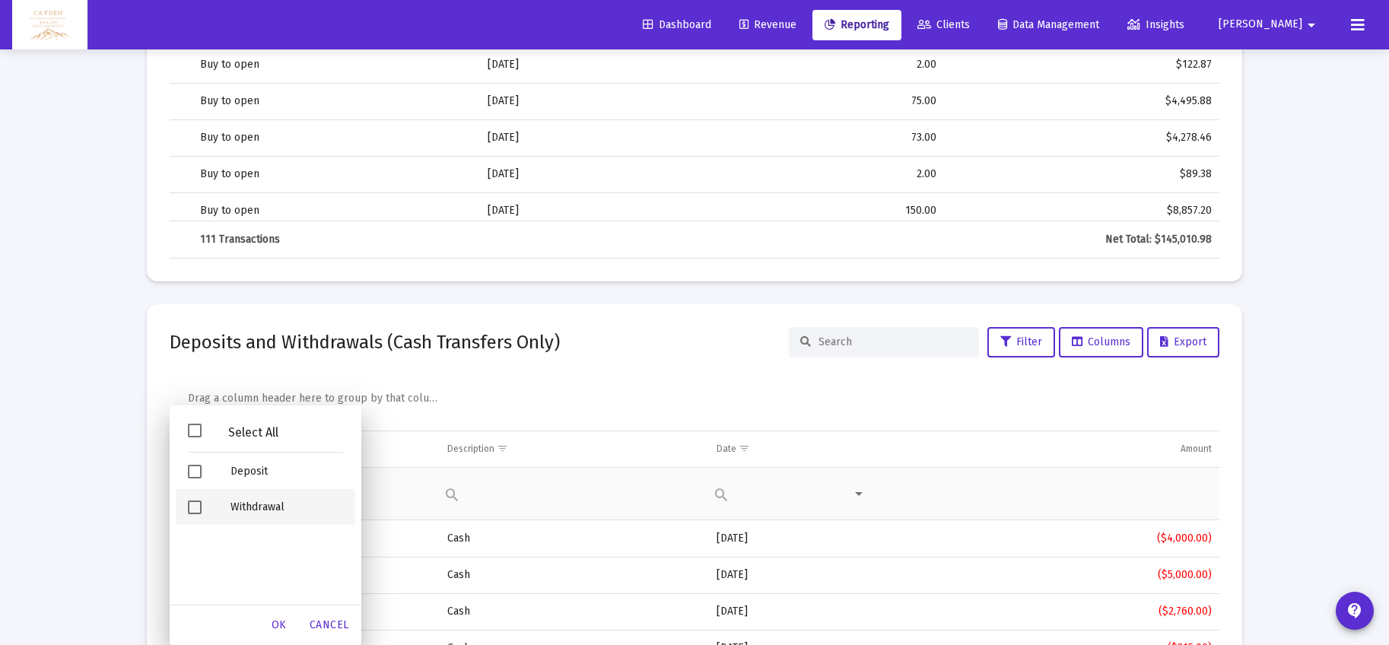
click at [249, 508] on div "Withdrawal" at bounding box center [286, 507] width 137 height 36
click at [613, 400] on div "Drag a column header here to group by that column" at bounding box center [698, 402] width 1021 height 58
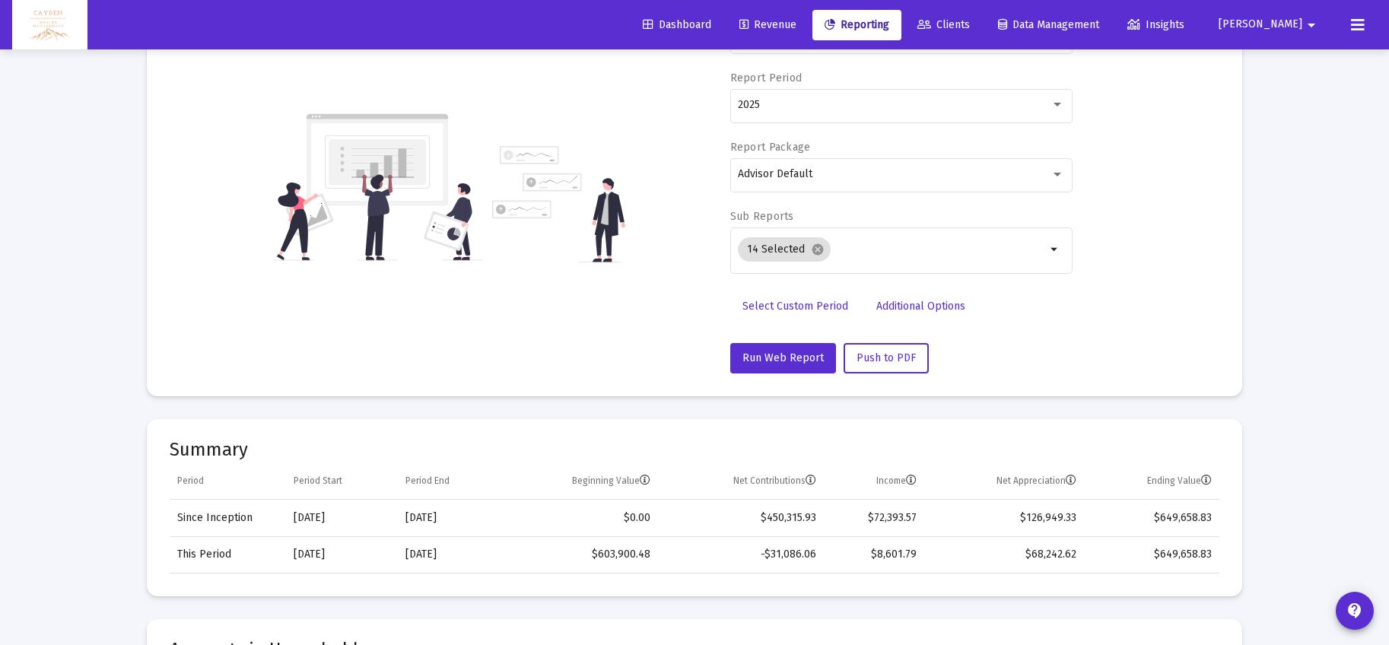
scroll to position [0, 0]
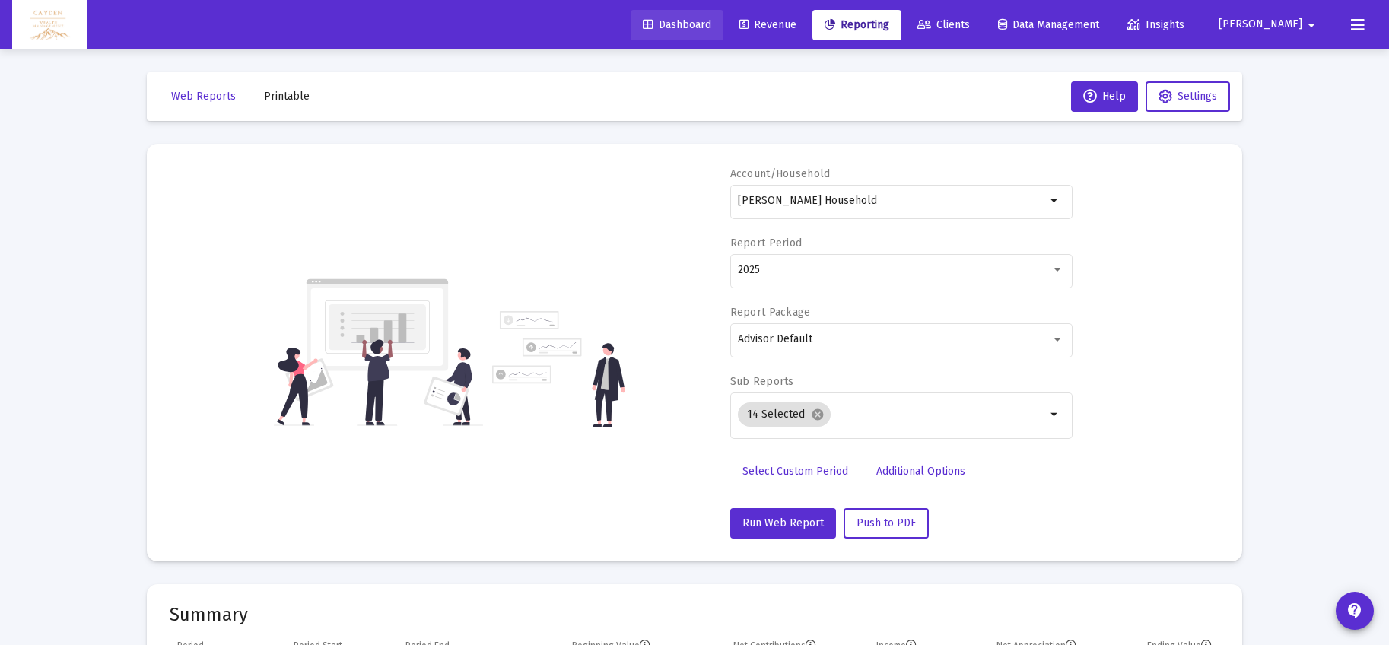
click at [715, 36] on link "Dashboard" at bounding box center [677, 25] width 93 height 30
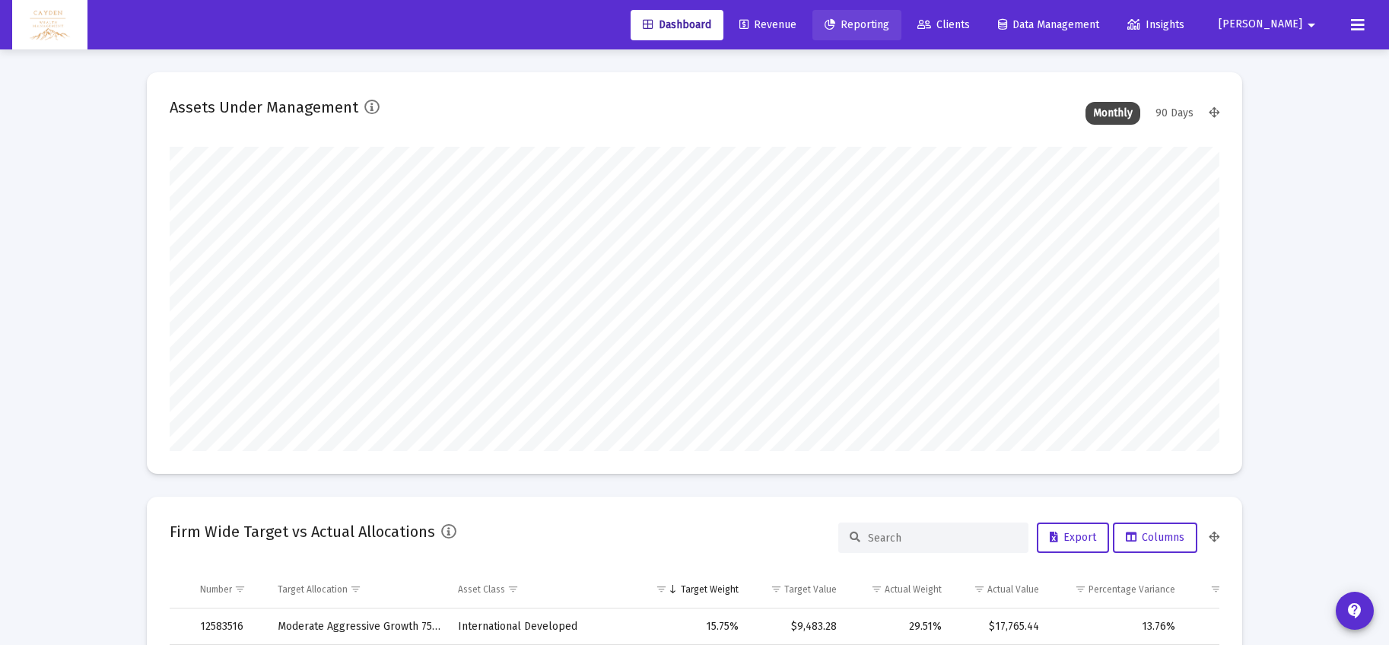
click at [889, 19] on span "Reporting" at bounding box center [857, 24] width 65 height 13
select select "View all"
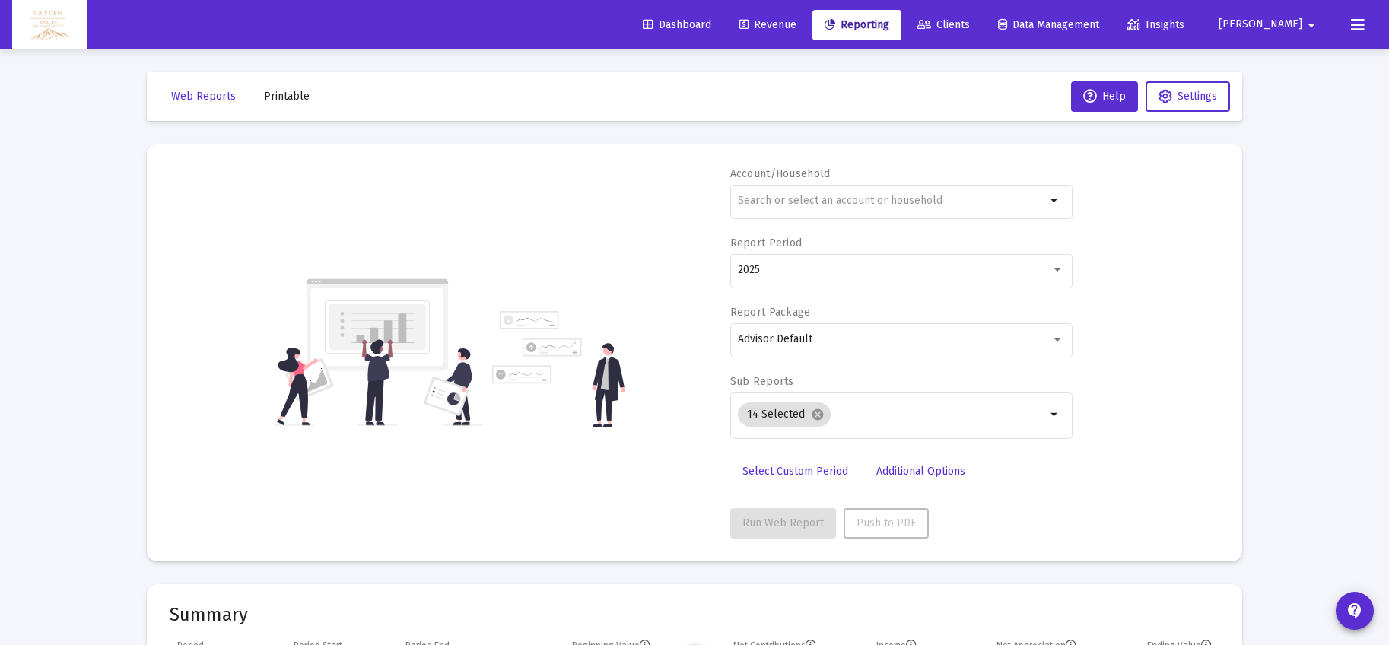
scroll to position [1461, 0]
click at [831, 206] on div at bounding box center [892, 200] width 308 height 37
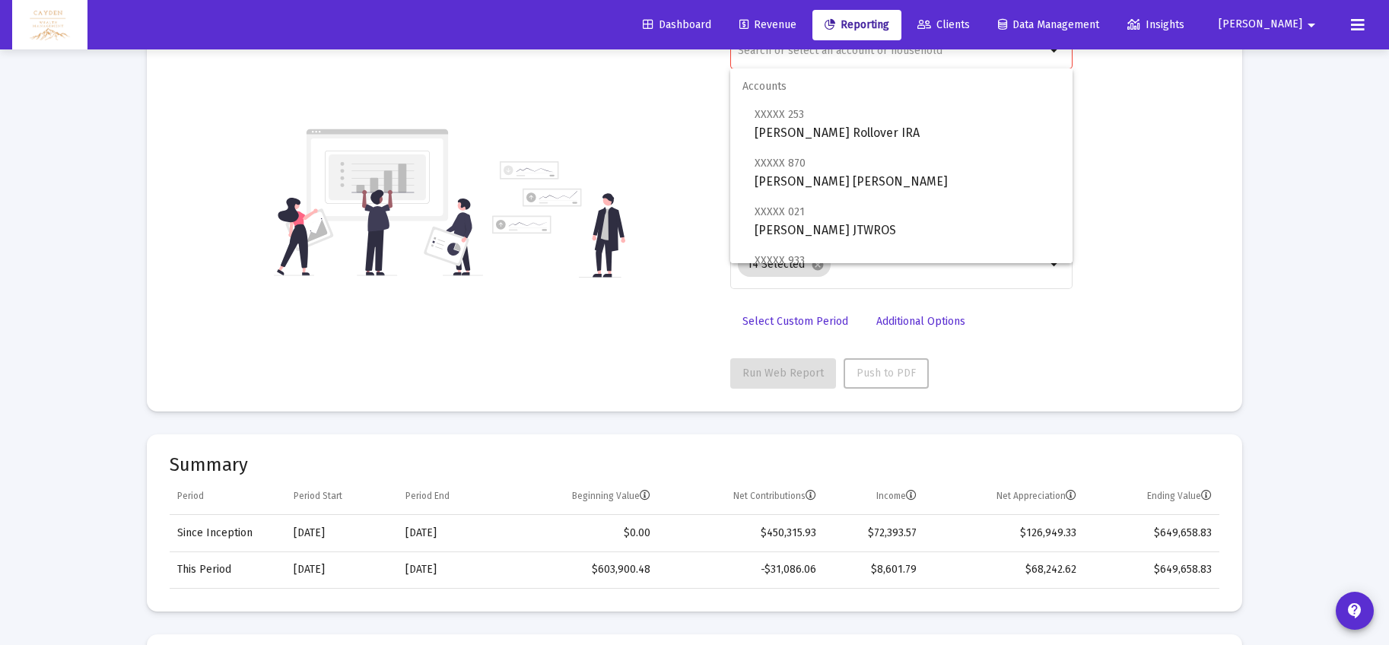
scroll to position [0, 0]
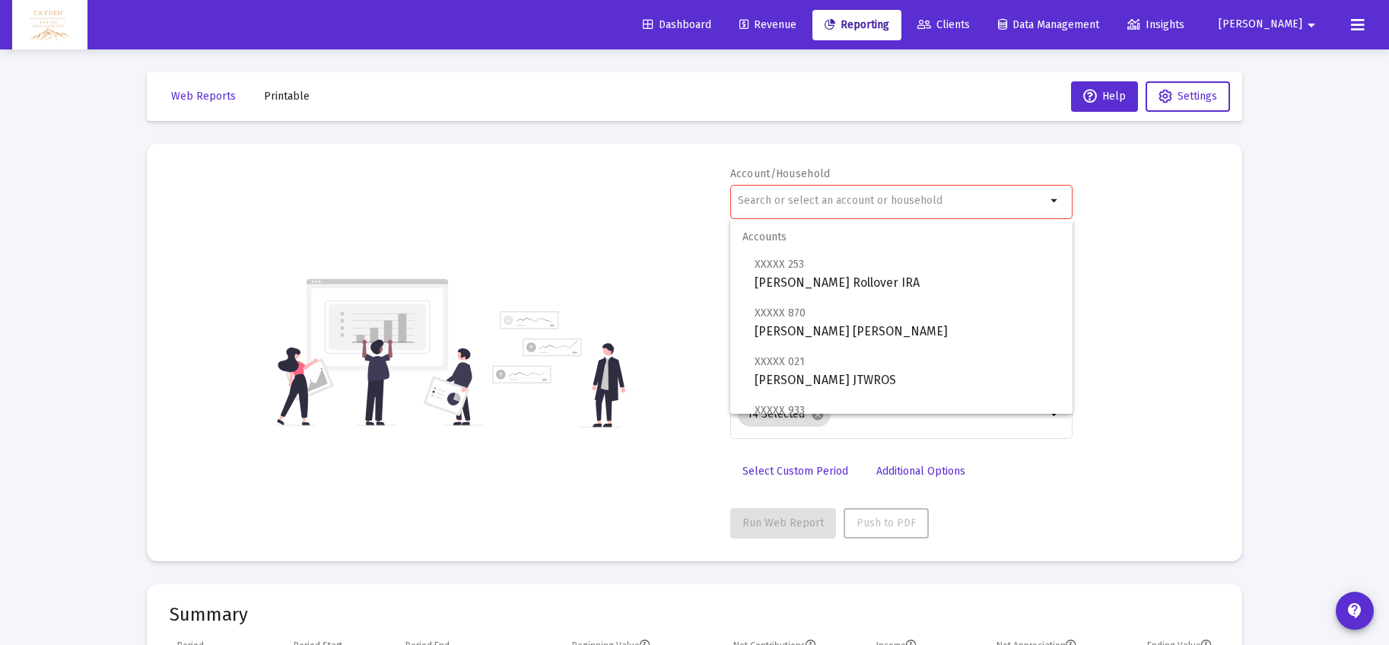
click at [582, 241] on div "Account/Household arrow_drop_down Report Period 2025 Report Package Advisor Def…" at bounding box center [695, 353] width 1050 height 372
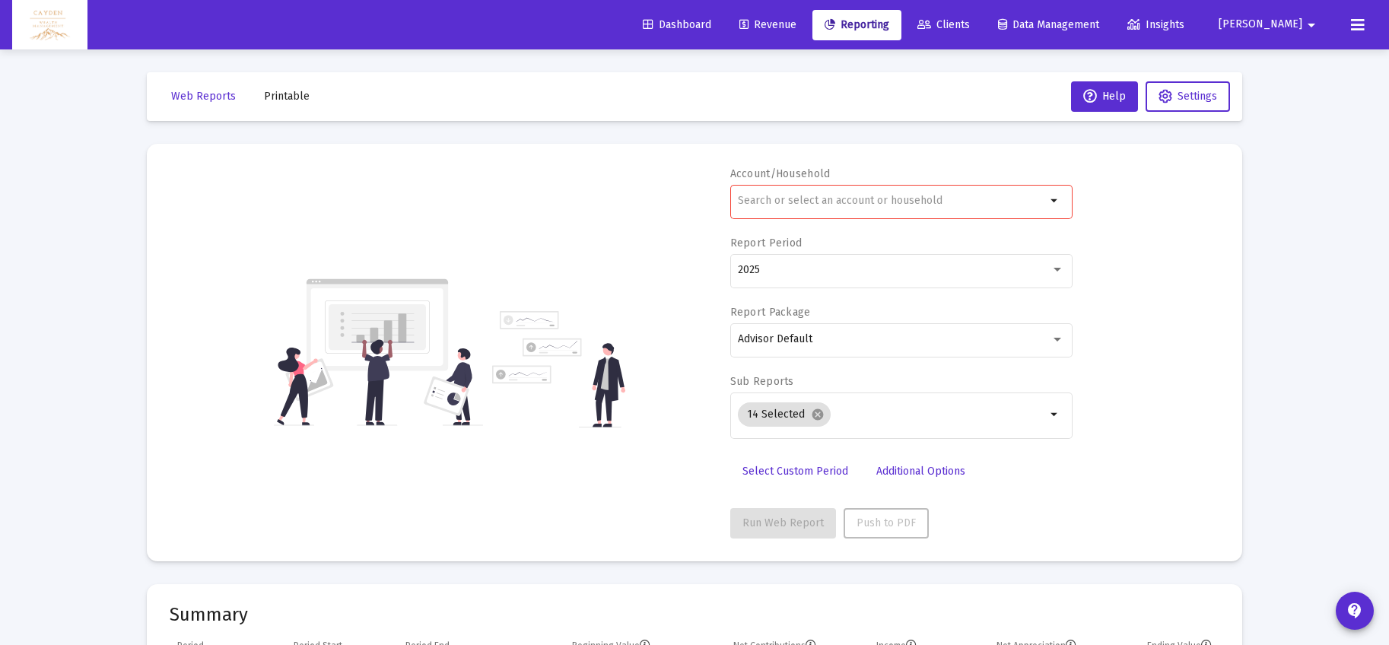
click at [793, 196] on input "text" at bounding box center [892, 201] width 308 height 12
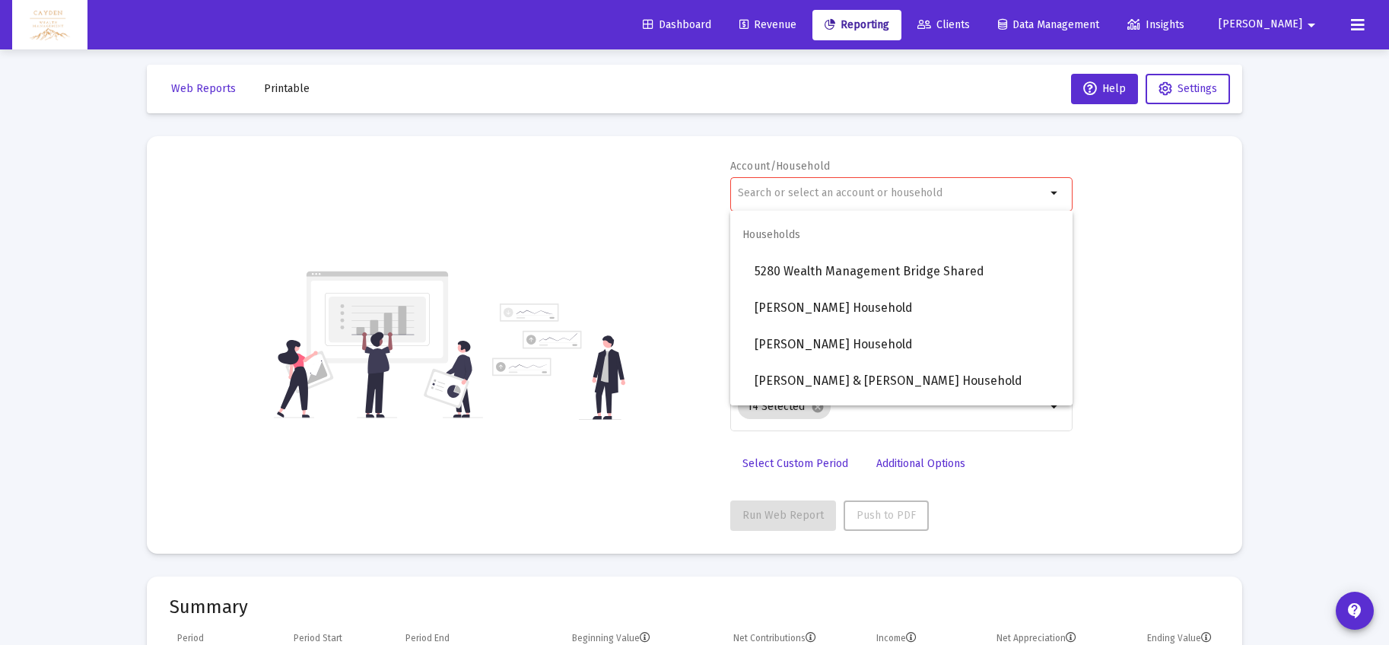
scroll to position [1000, 0]
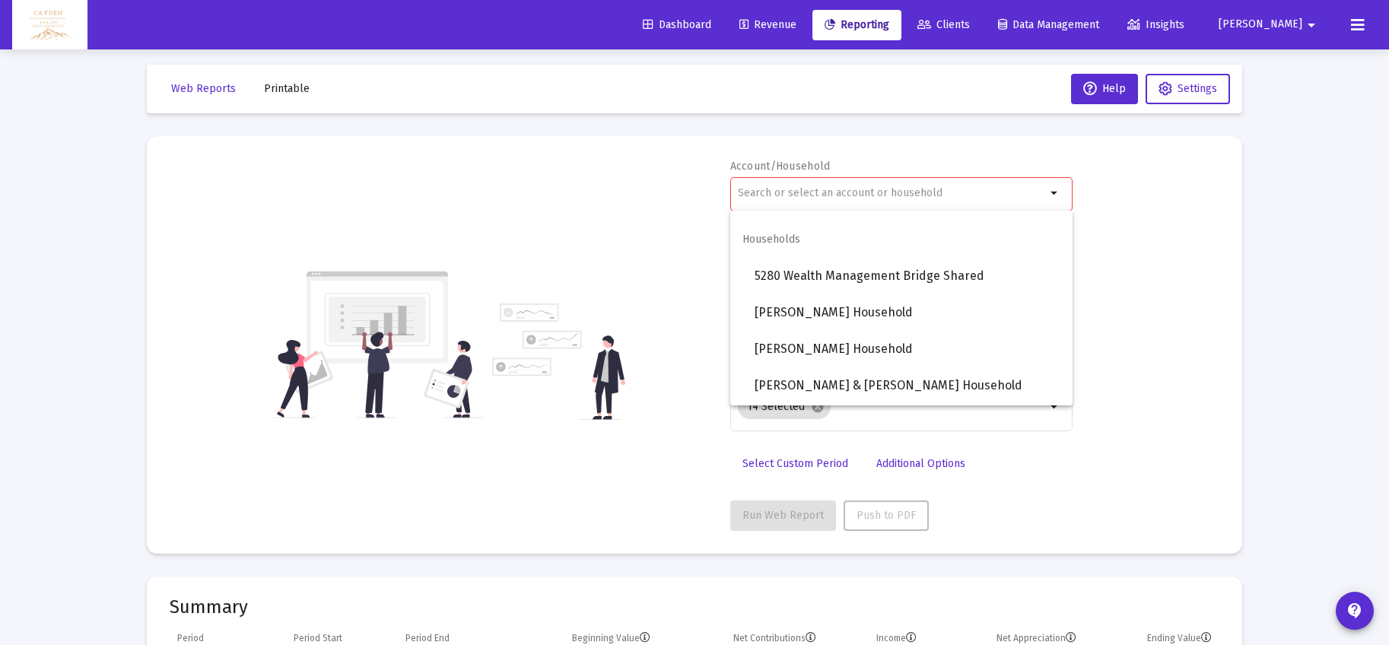
click at [488, 214] on div "Account/Household arrow_drop_down Report Period 2025 Report Package Advisor Def…" at bounding box center [695, 345] width 1050 height 372
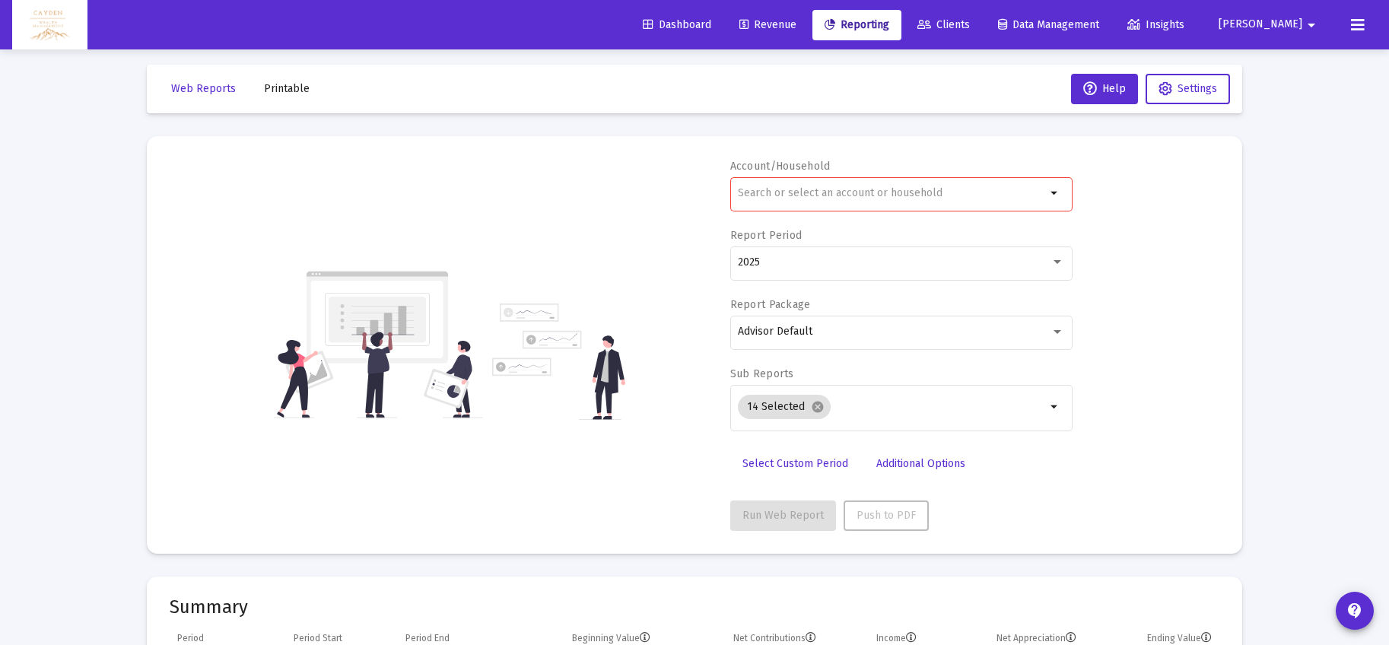
click at [841, 183] on div at bounding box center [892, 192] width 308 height 37
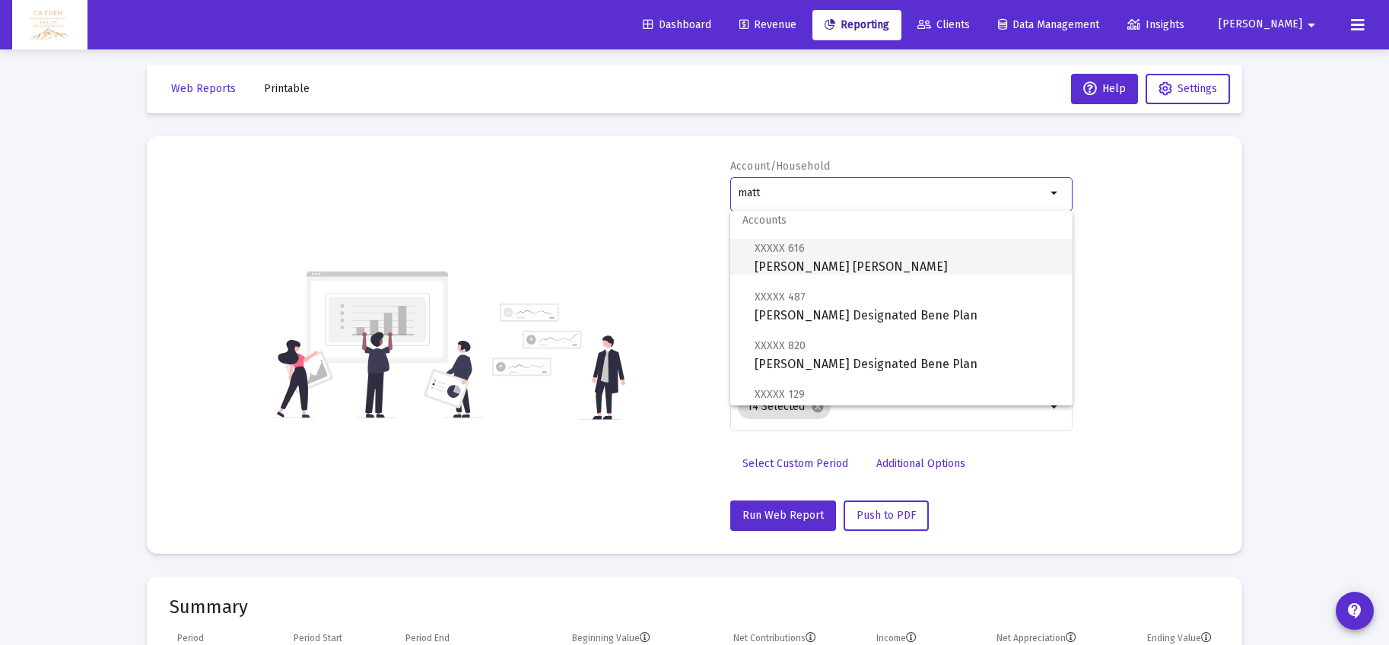
scroll to position [0, 0]
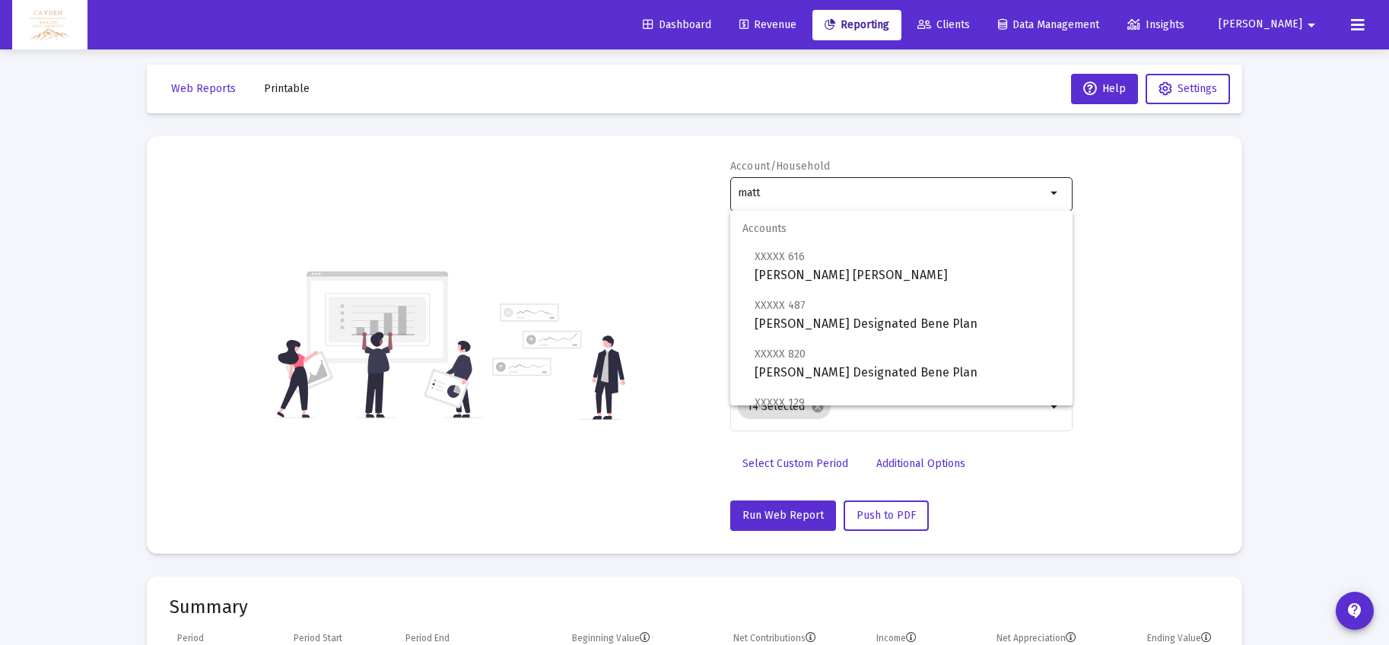
drag, startPoint x: 808, startPoint y: 184, endPoint x: 772, endPoint y: 191, distance: 36.4
click at [729, 195] on div "Account/Household matt arrow_drop_down Report Period 2025 Report Package Adviso…" at bounding box center [695, 345] width 1050 height 372
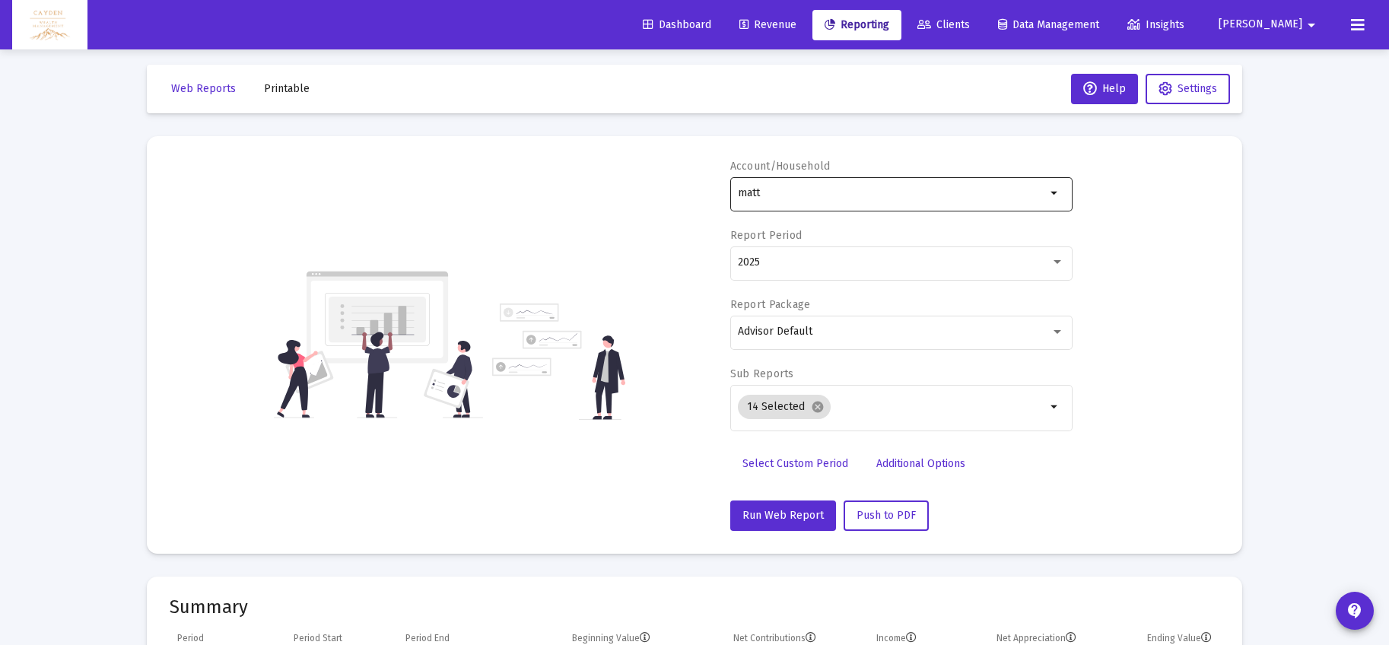
click at [753, 192] on input "matt" at bounding box center [892, 193] width 308 height 12
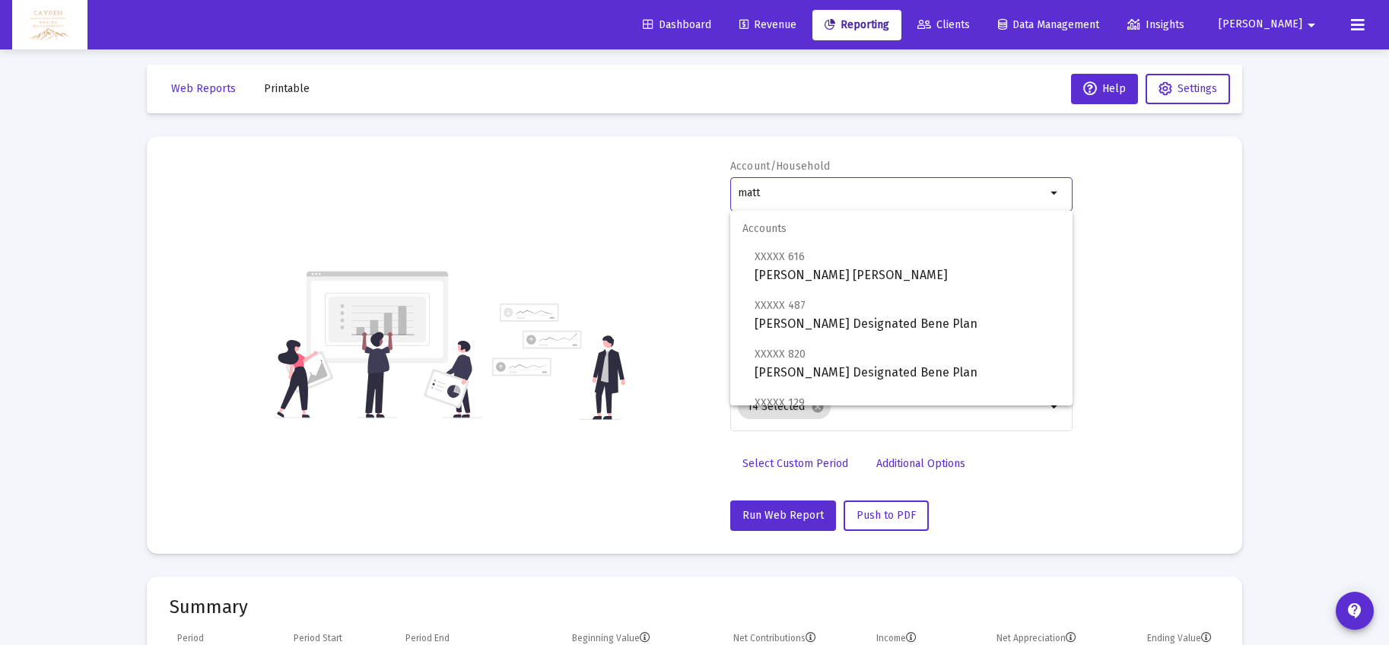
click at [753, 192] on input "matt" at bounding box center [892, 193] width 308 height 12
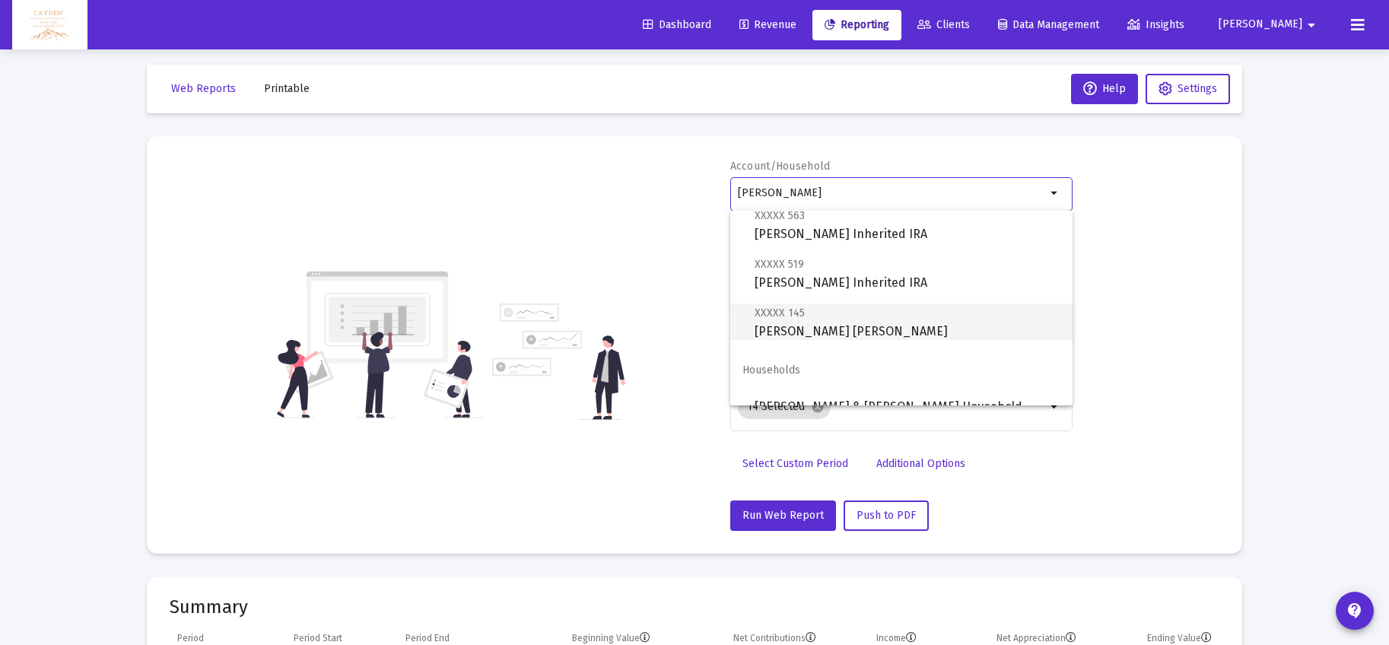
scroll to position [135, 0]
type input "[PERSON_NAME]"
